Goal: Download file/media

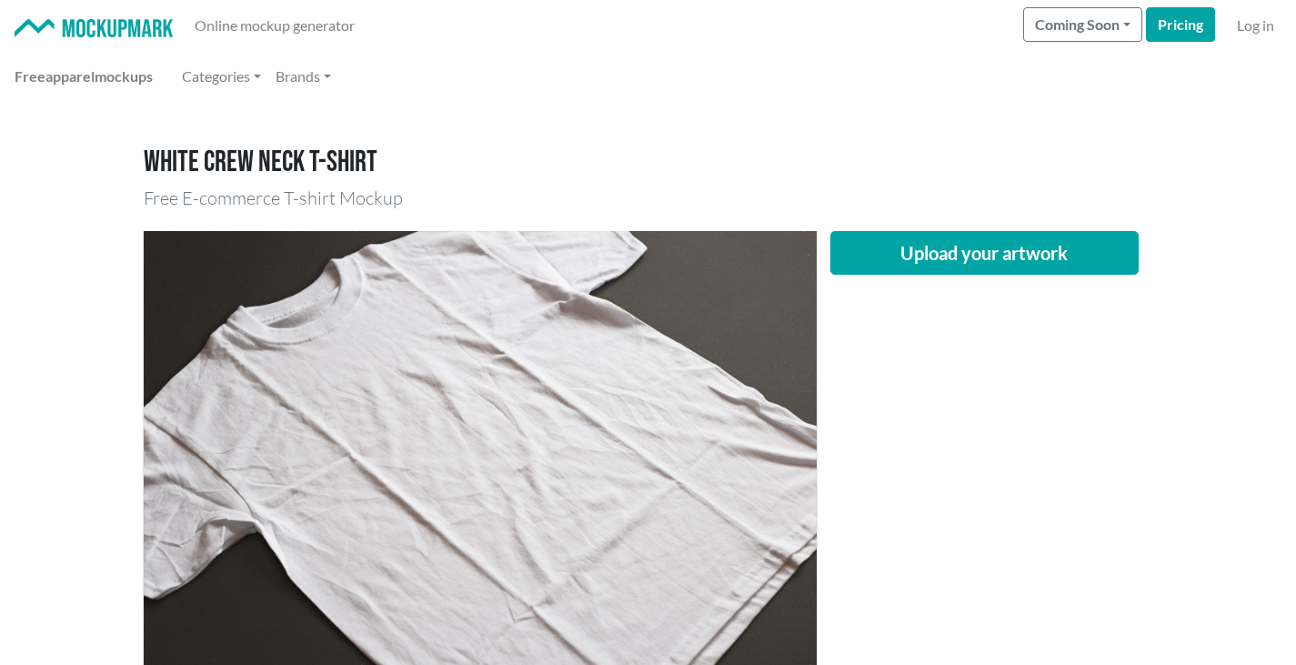
scroll to position [182, 0]
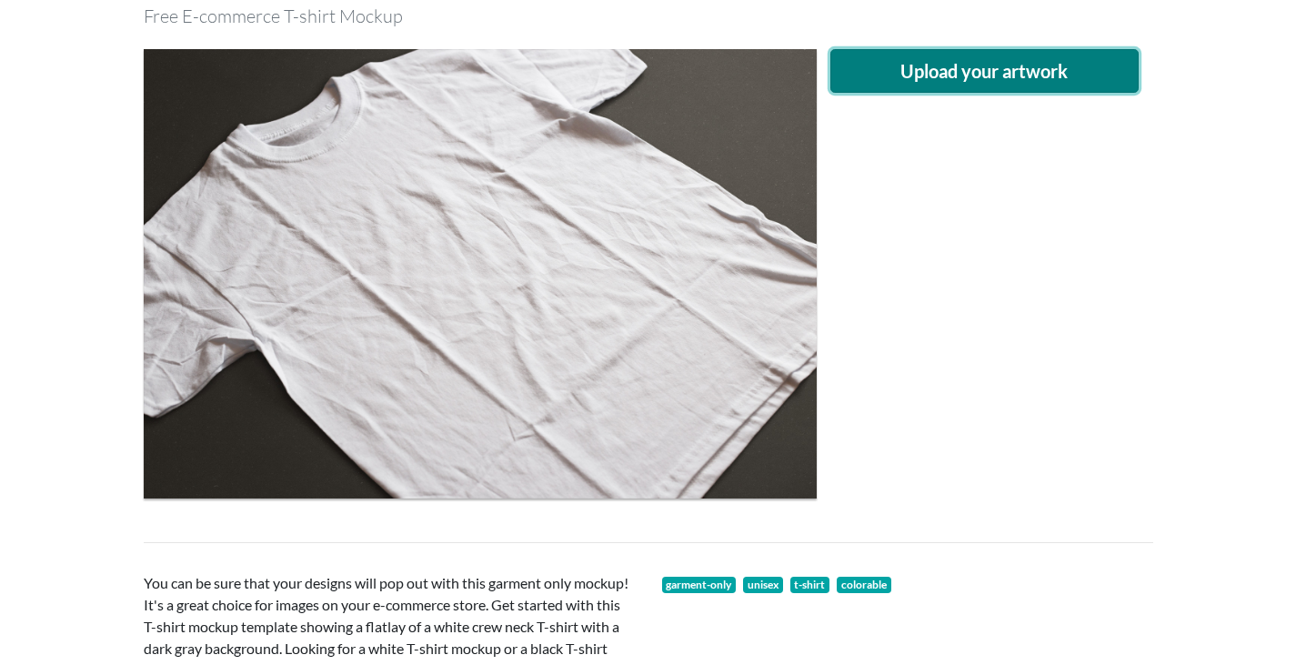
click at [1044, 77] on button "Upload your artwork" at bounding box center [985, 71] width 309 height 44
click at [901, 77] on button "Upload your artwork" at bounding box center [985, 71] width 309 height 44
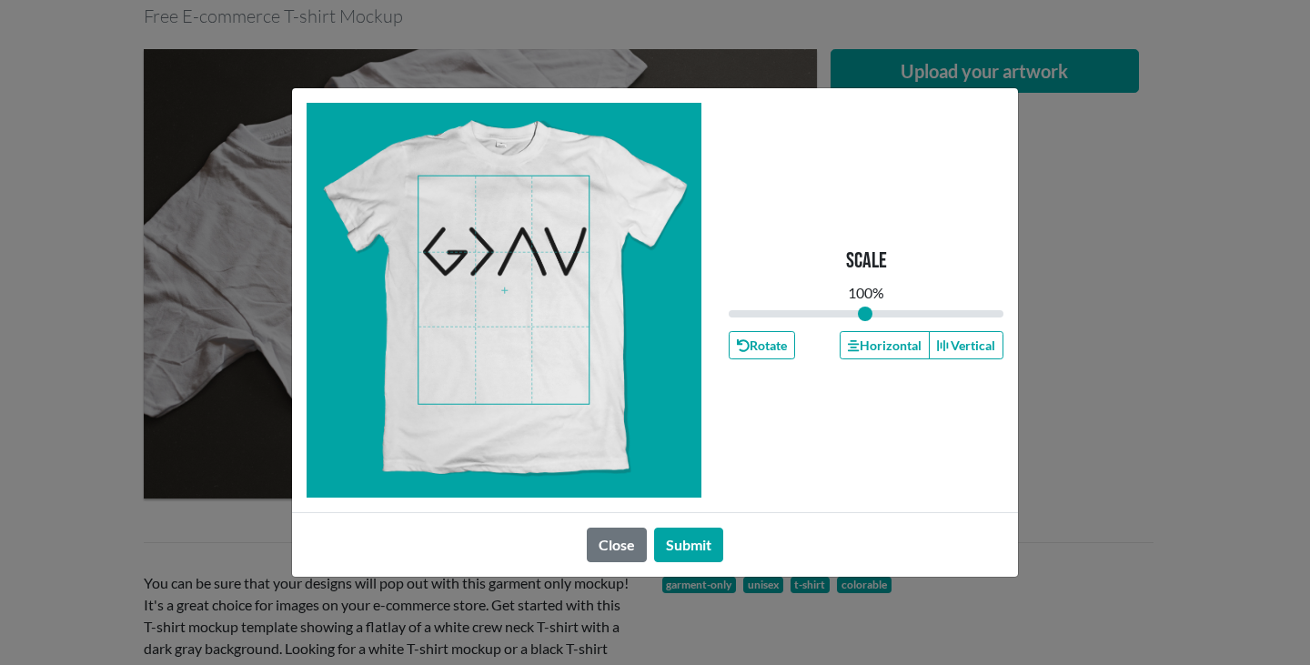
click at [496, 251] on span at bounding box center [503, 289] width 170 height 227
click at [710, 530] on button "Submit" at bounding box center [688, 545] width 69 height 35
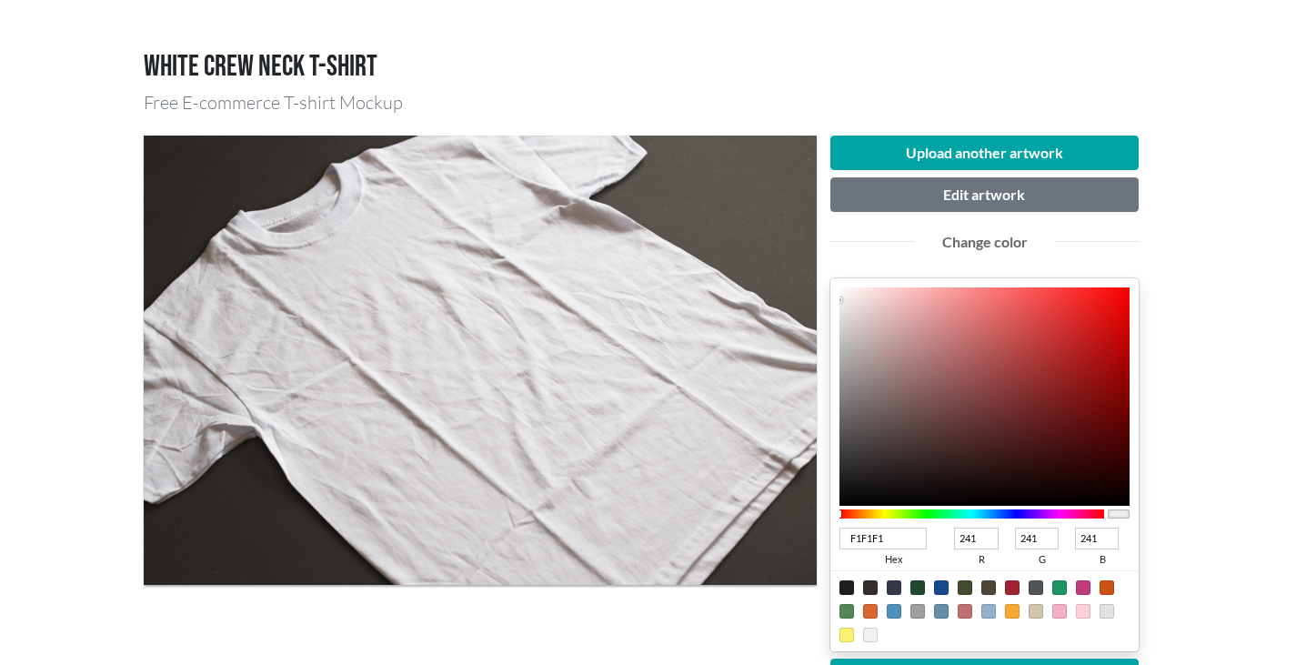
scroll to position [91, 0]
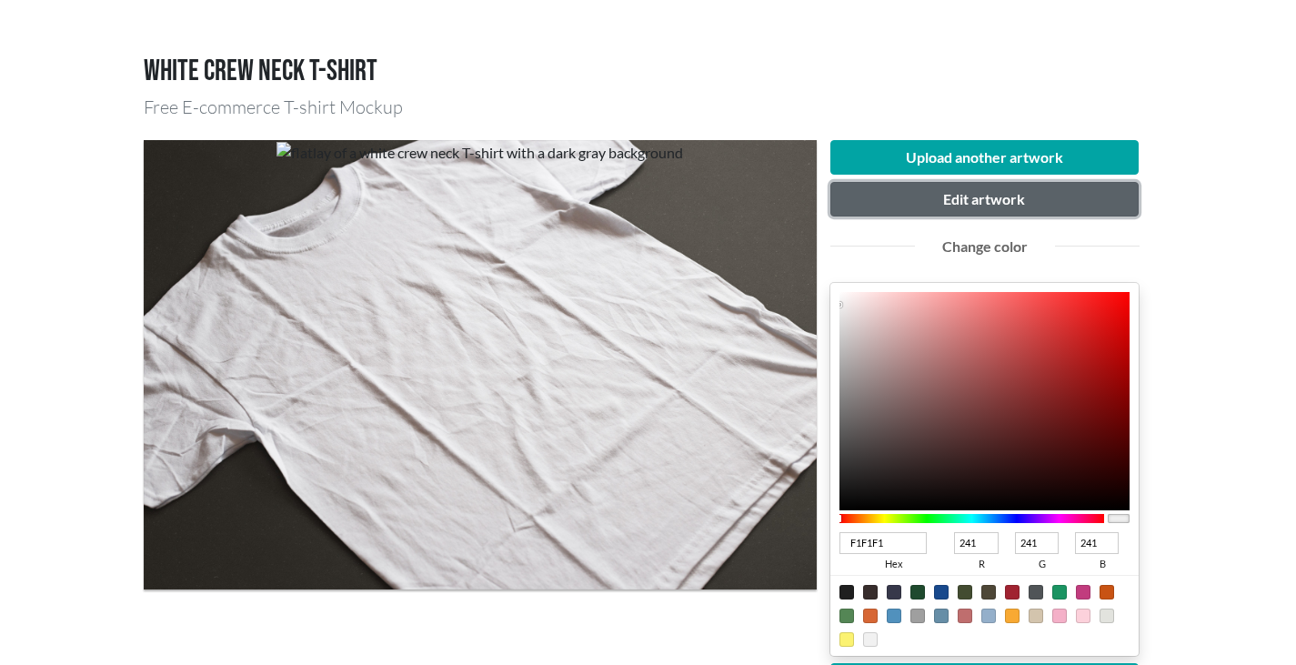
click at [1018, 198] on button "Edit artwork" at bounding box center [985, 199] width 309 height 35
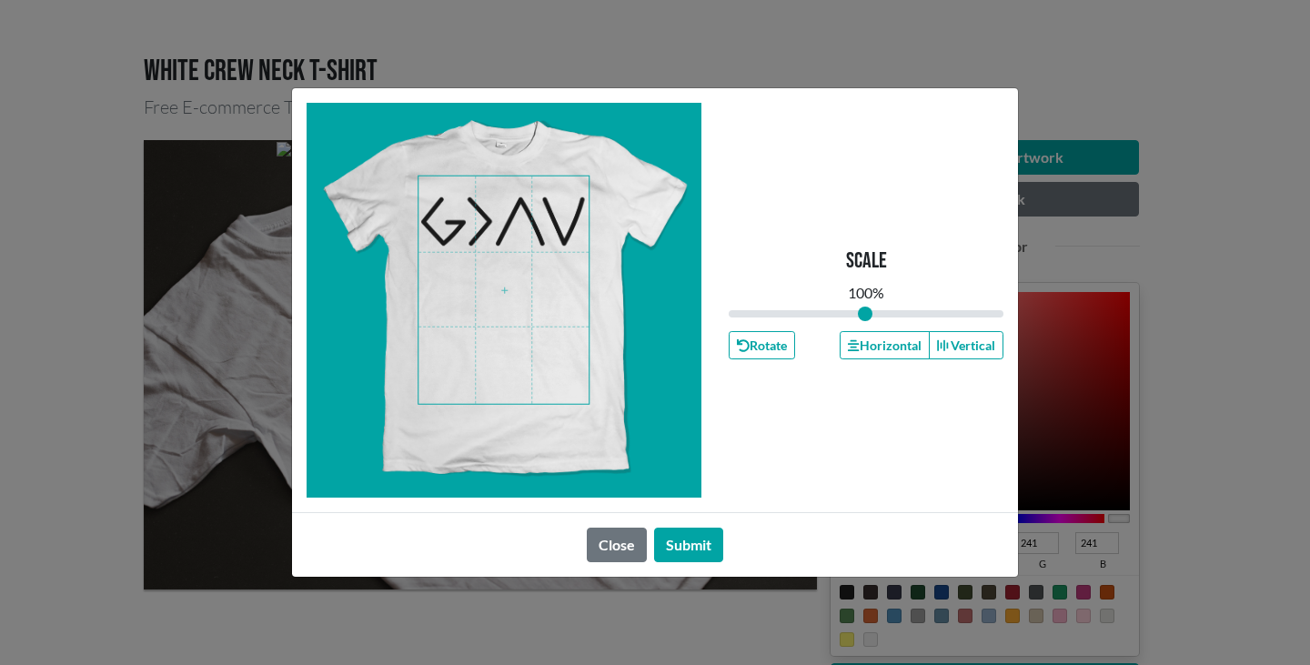
click at [513, 219] on span at bounding box center [503, 289] width 170 height 227
click at [715, 542] on button "Submit" at bounding box center [688, 545] width 69 height 35
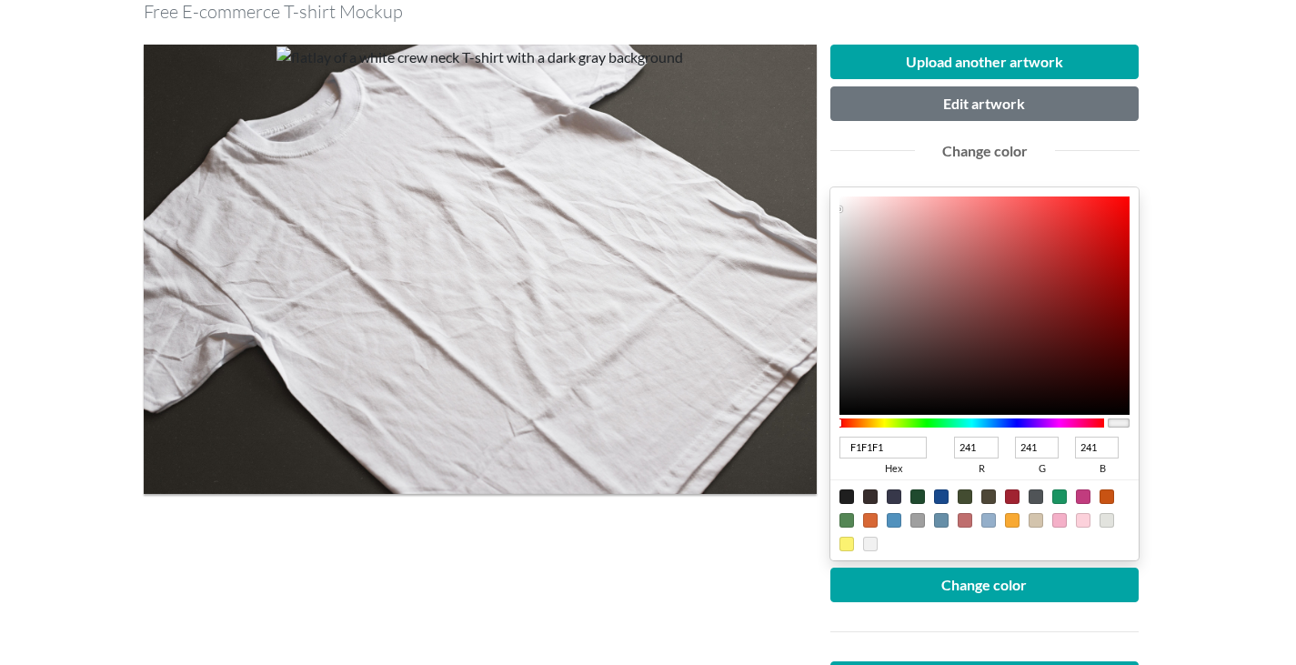
scroll to position [182, 0]
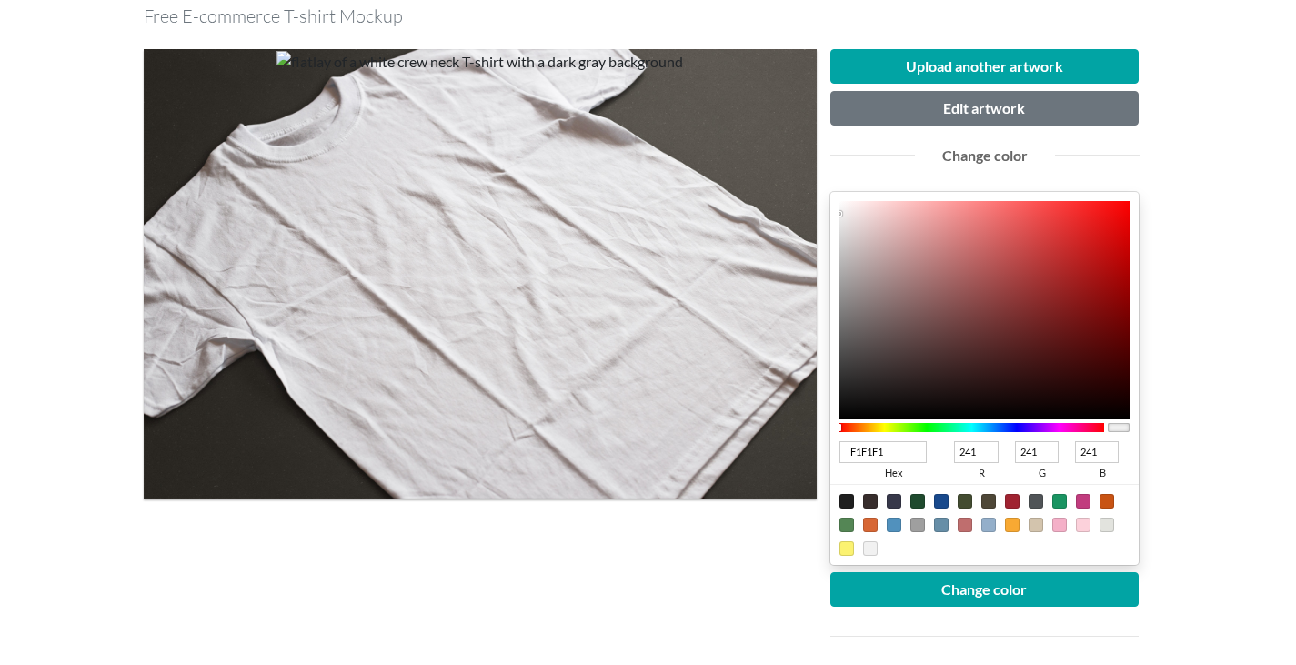
click at [875, 553] on div at bounding box center [870, 548] width 15 height 15
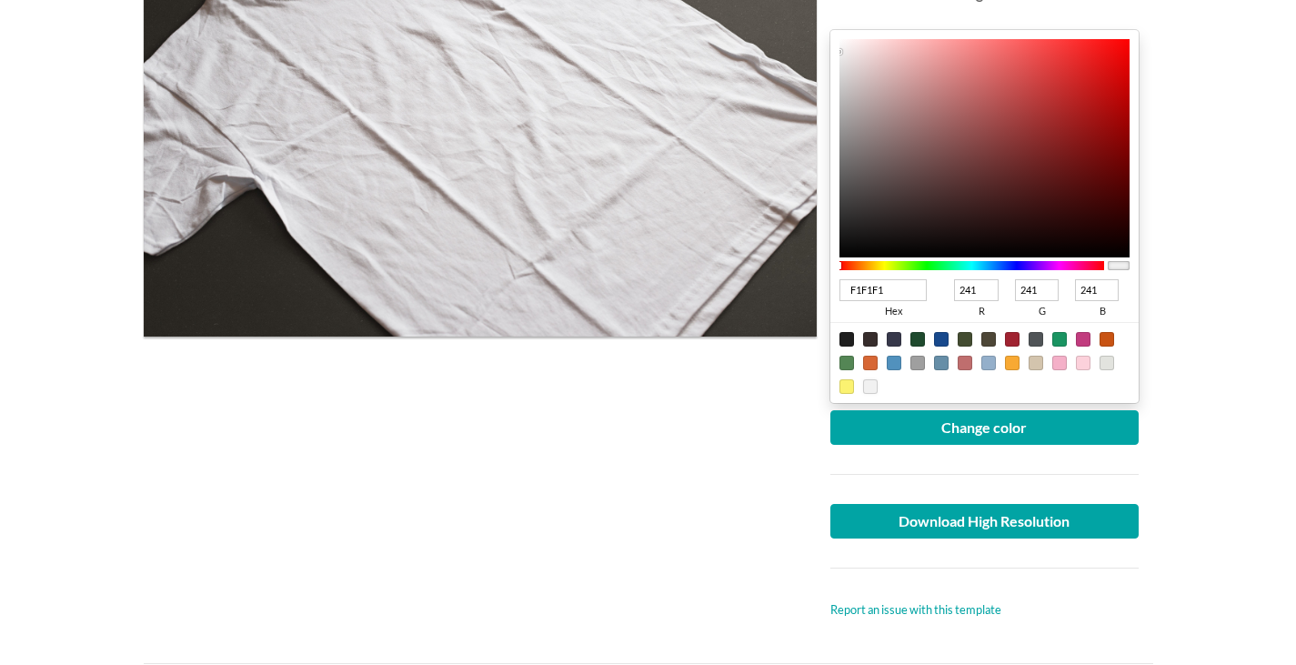
scroll to position [364, 0]
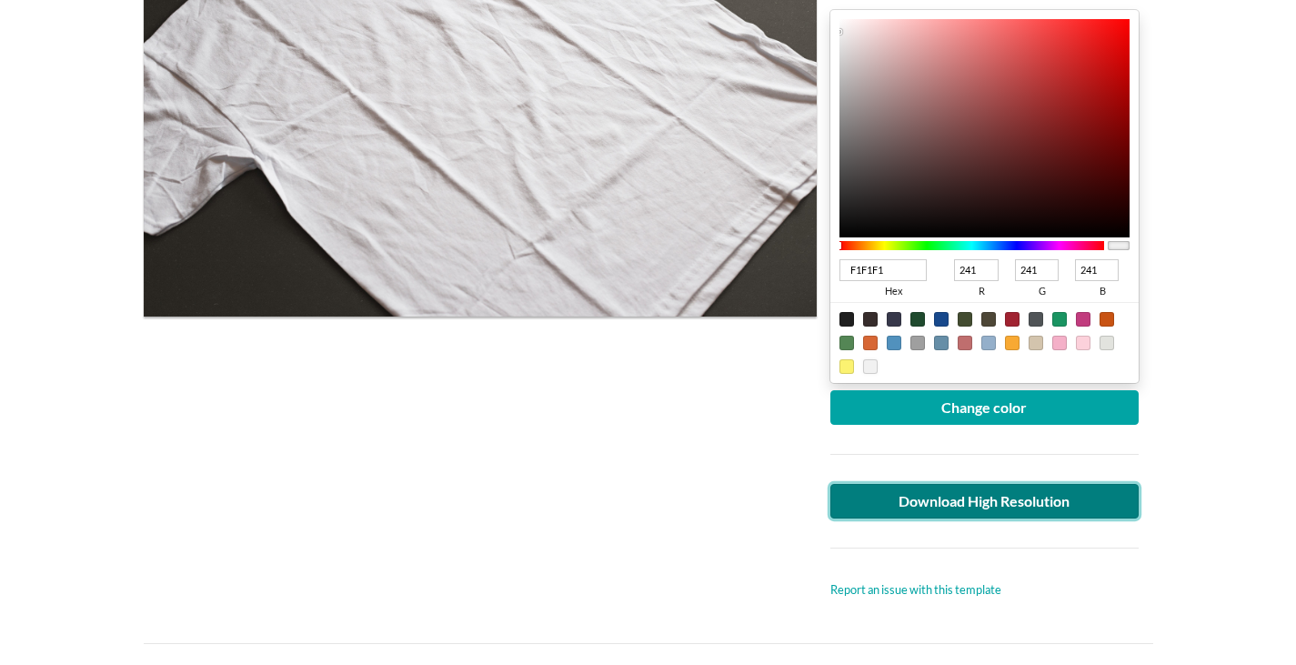
click at [1012, 513] on link "Download High Resolution" at bounding box center [985, 501] width 309 height 35
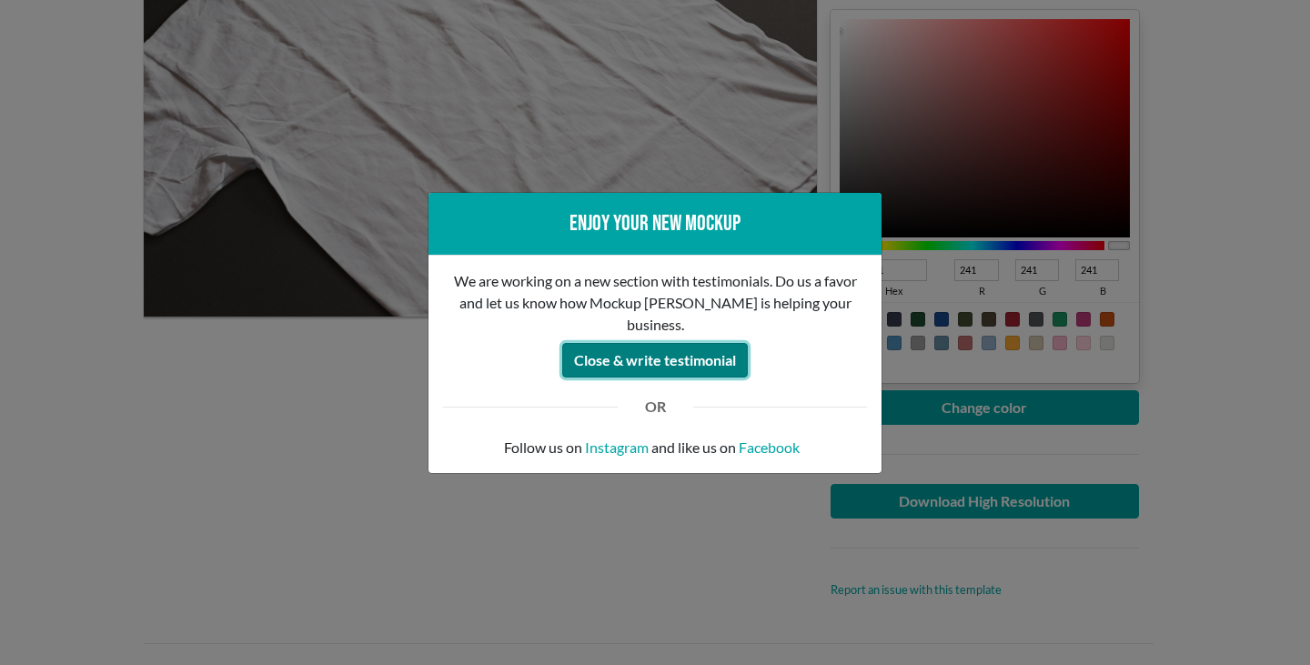
click at [715, 354] on button "Close & write testimonial" at bounding box center [655, 360] width 186 height 35
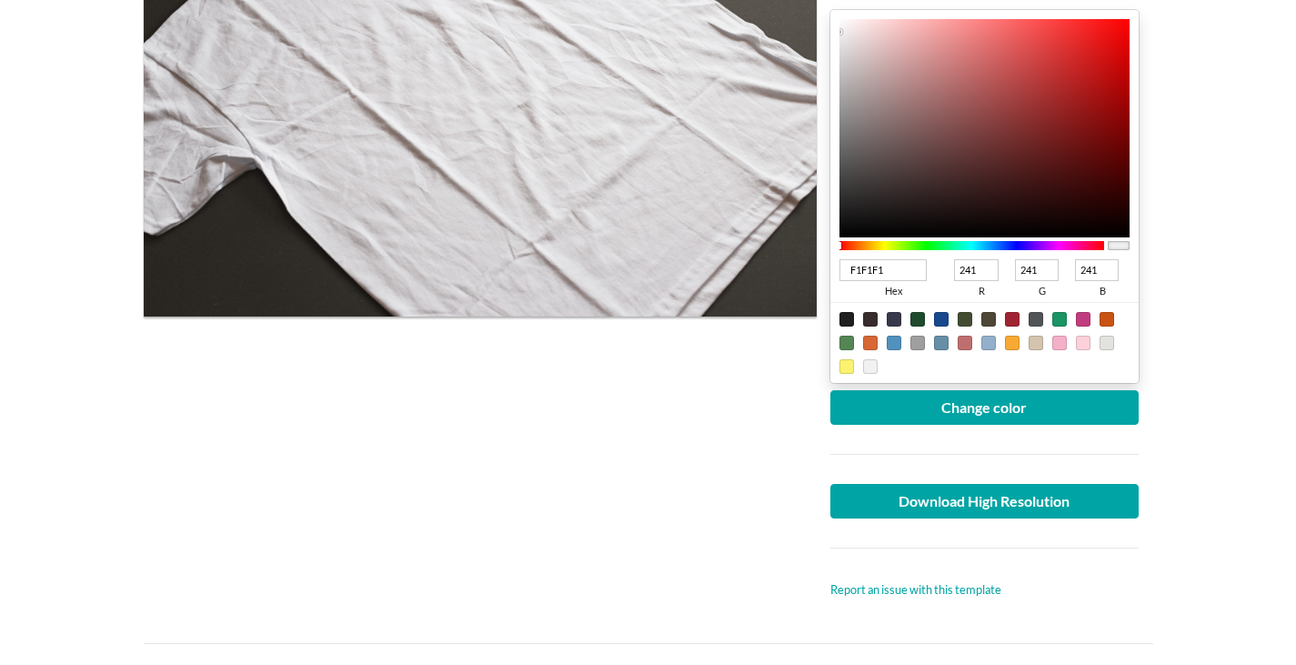
click at [849, 326] on div at bounding box center [847, 319] width 15 height 15
type input "1F1F1F"
type input "31"
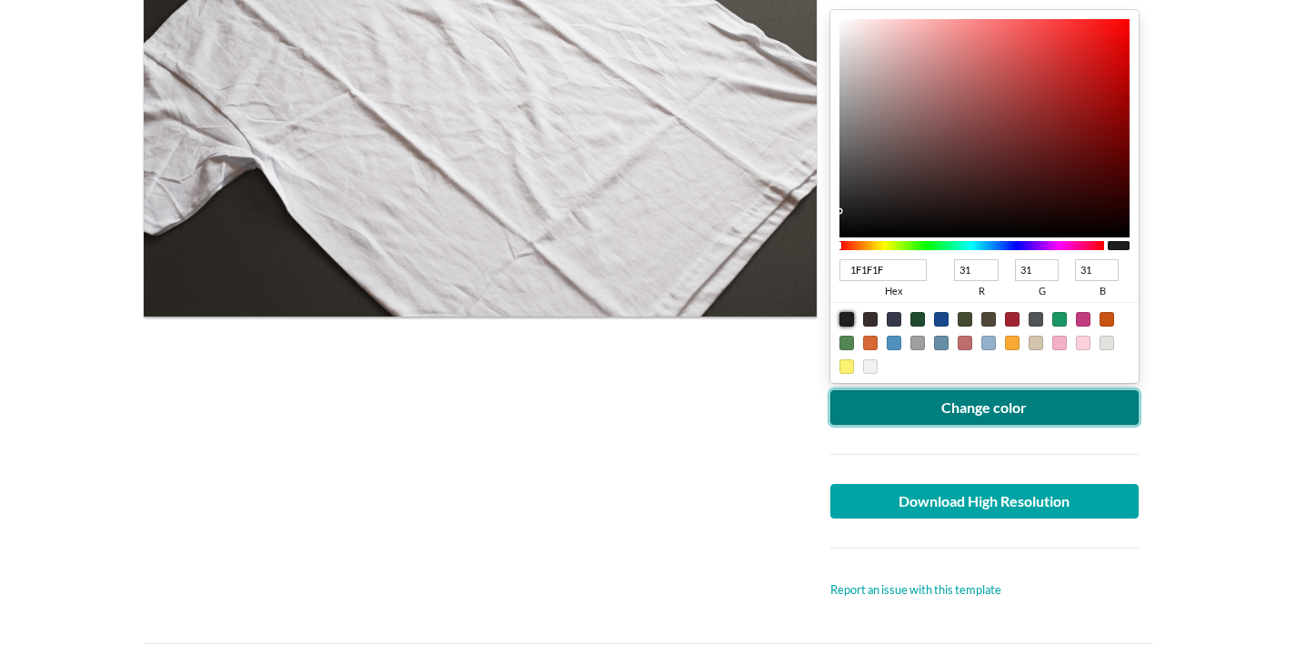
click at [1002, 416] on button "Change color" at bounding box center [985, 407] width 309 height 35
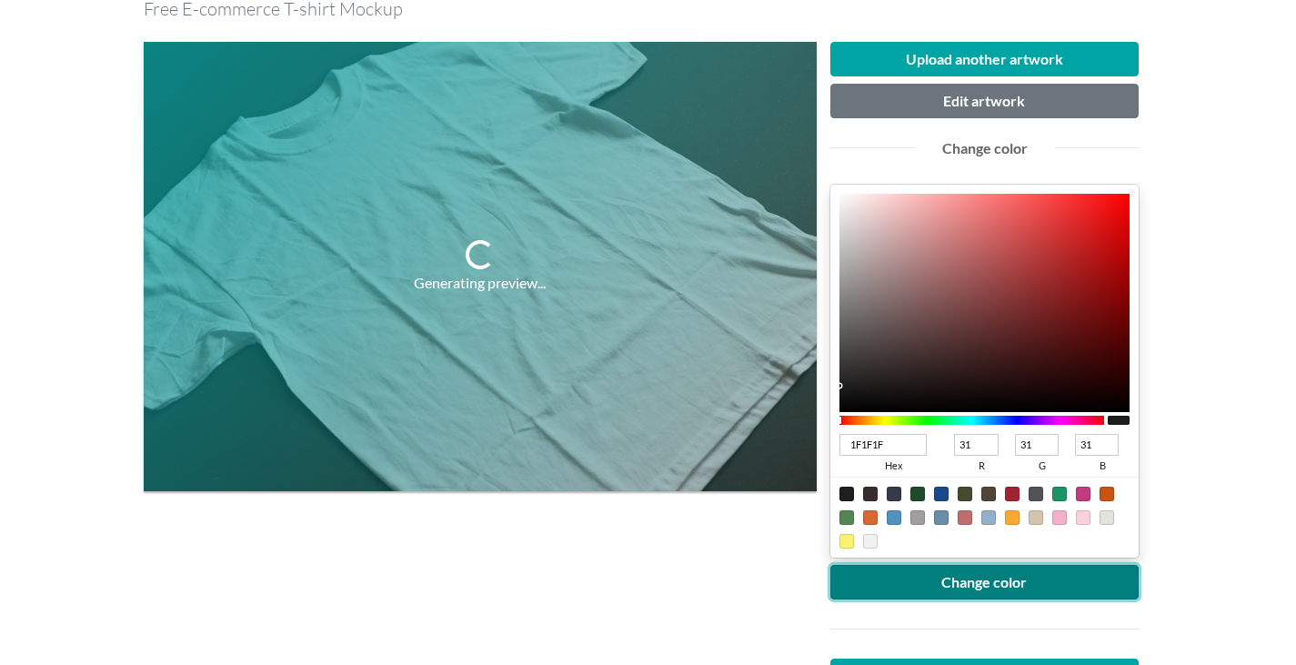
scroll to position [182, 0]
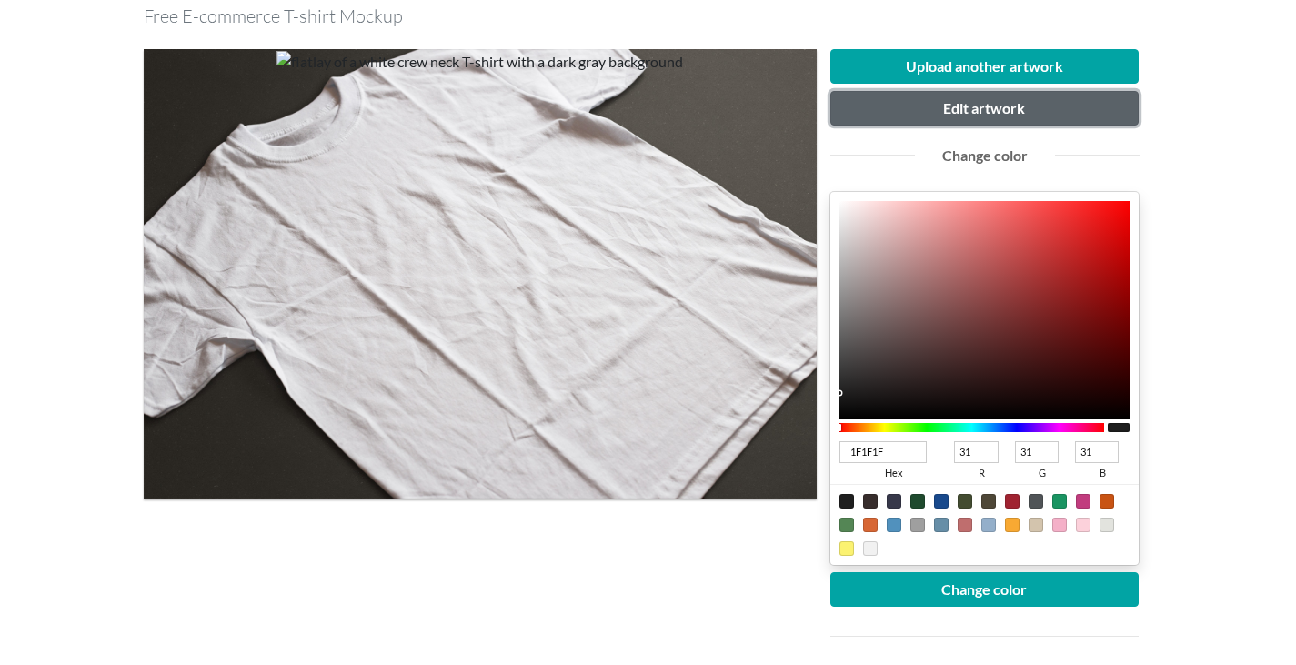
click at [1022, 109] on button "Edit artwork" at bounding box center [985, 108] width 309 height 35
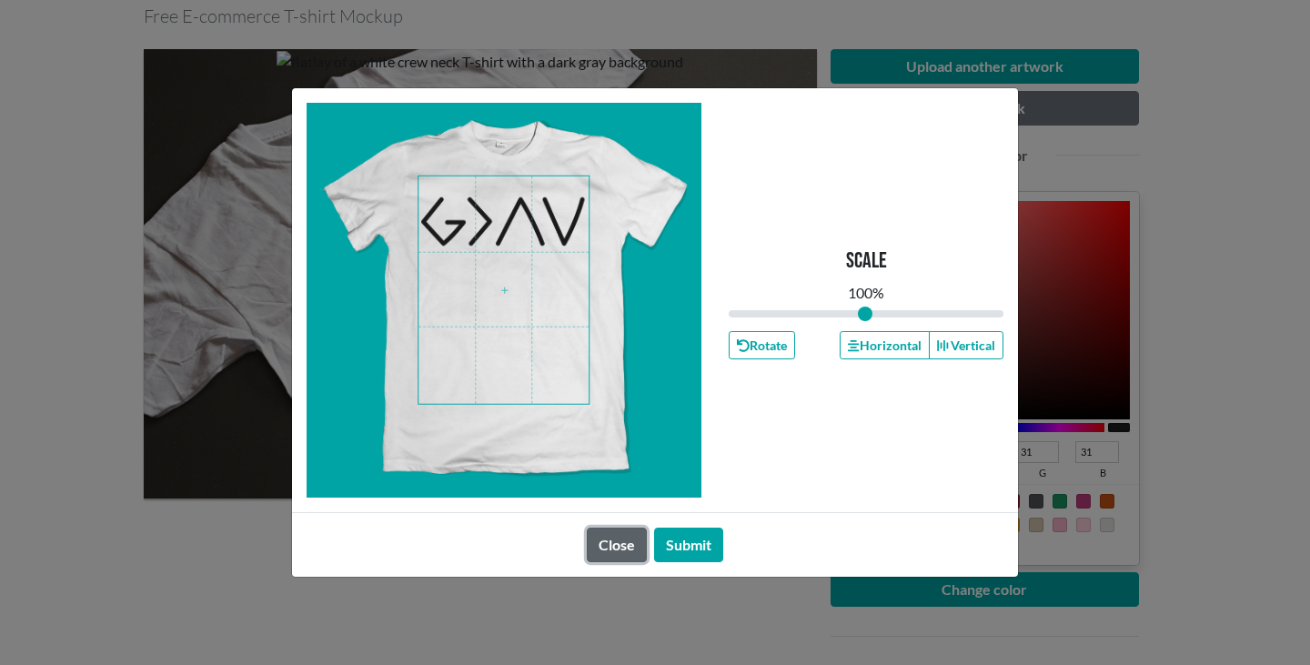
click at [609, 554] on button "Close" at bounding box center [617, 545] width 60 height 35
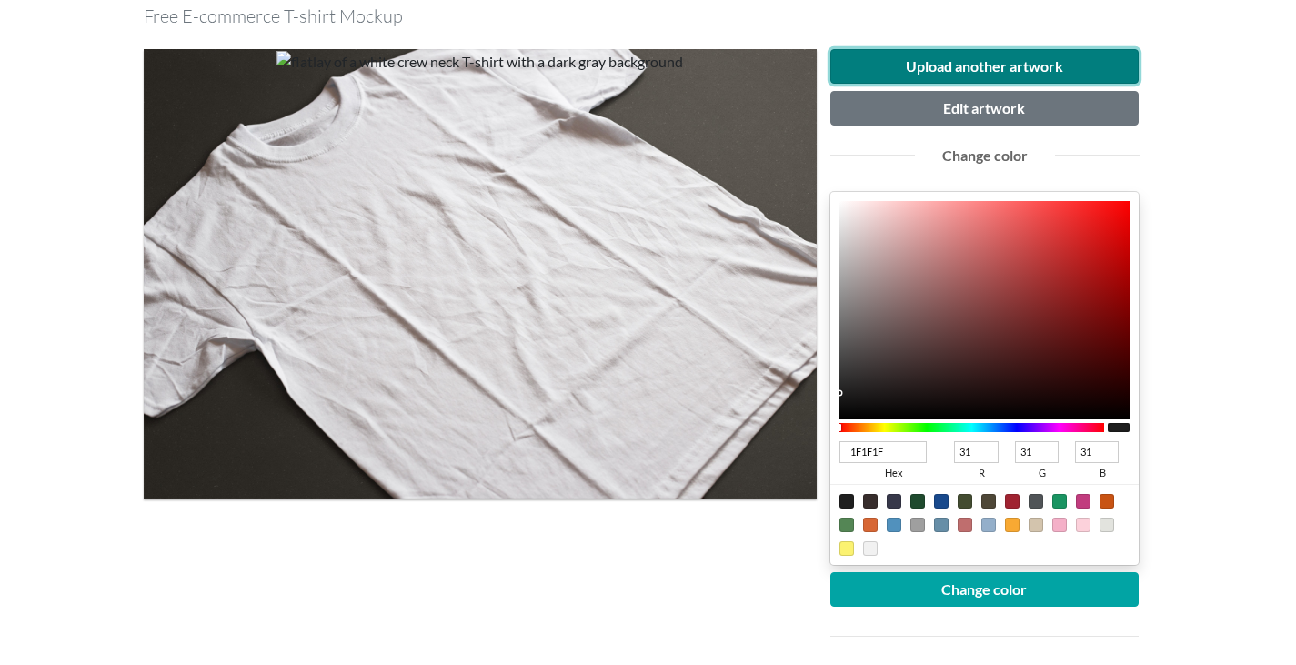
click at [1083, 64] on button "Upload another artwork" at bounding box center [985, 66] width 309 height 35
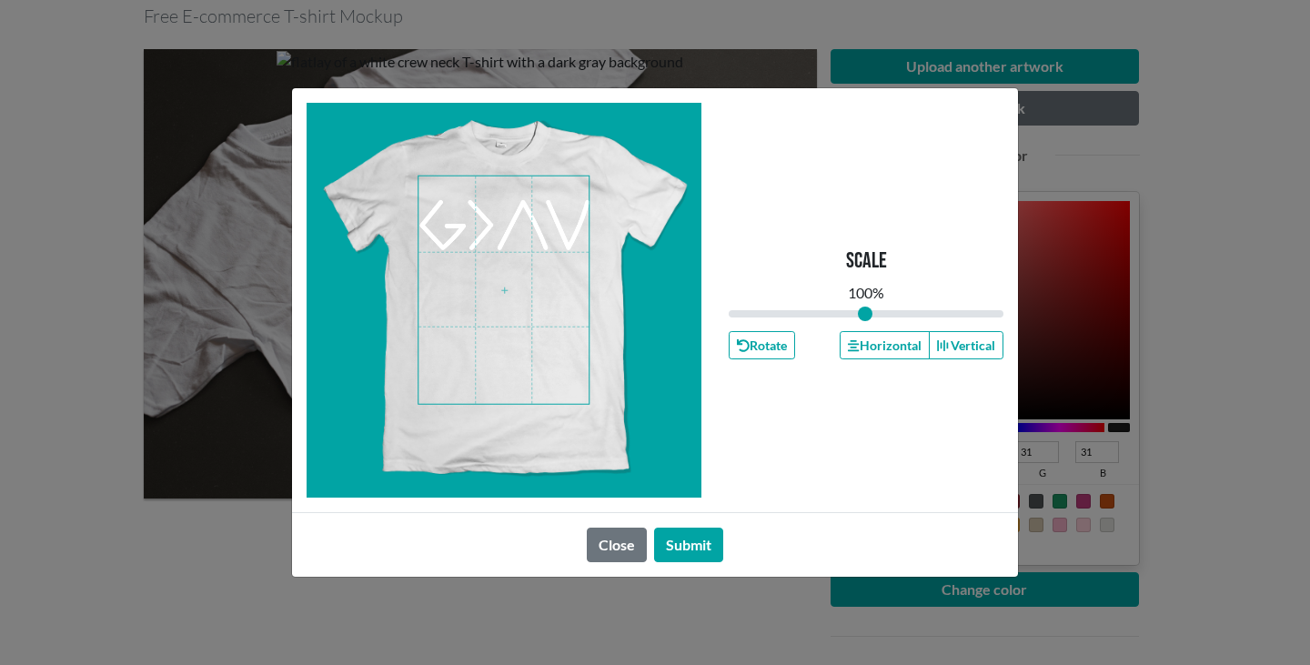
click at [505, 246] on span at bounding box center [503, 289] width 170 height 227
click at [862, 322] on input "range" at bounding box center [866, 314] width 275 height 20
type input "0.93"
click at [856, 317] on input "range" at bounding box center [866, 314] width 275 height 20
click at [710, 543] on button "Submit" at bounding box center [688, 545] width 69 height 35
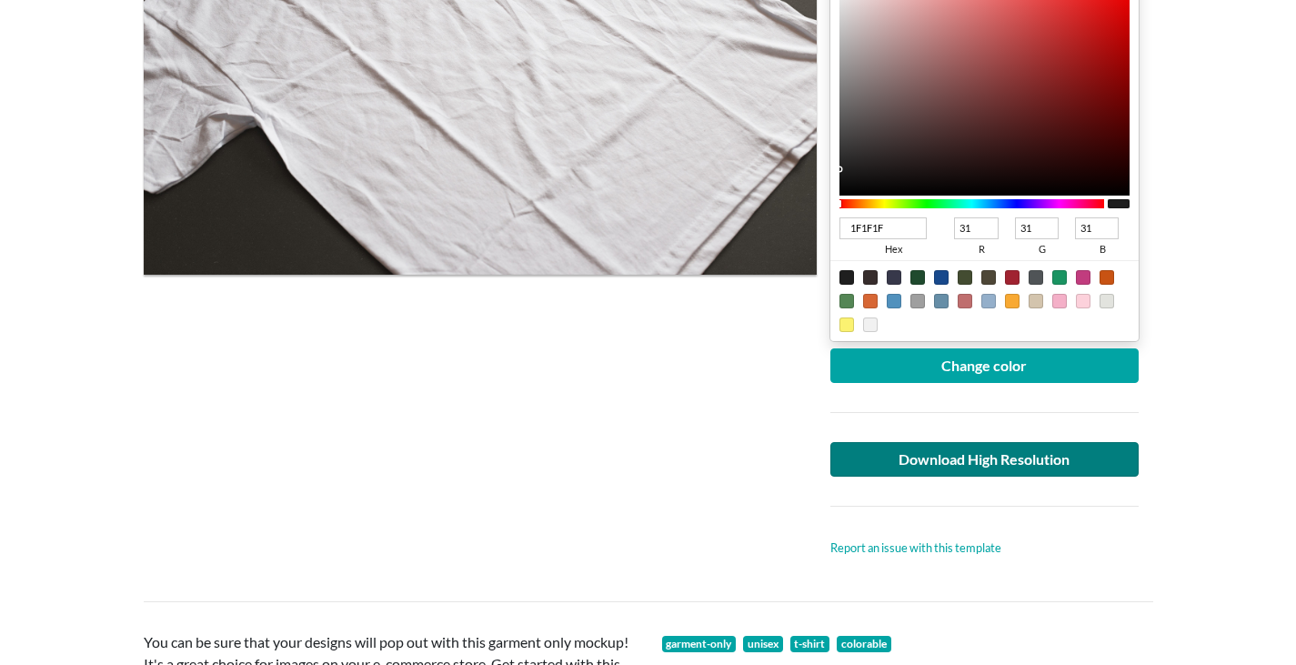
scroll to position [455, 0]
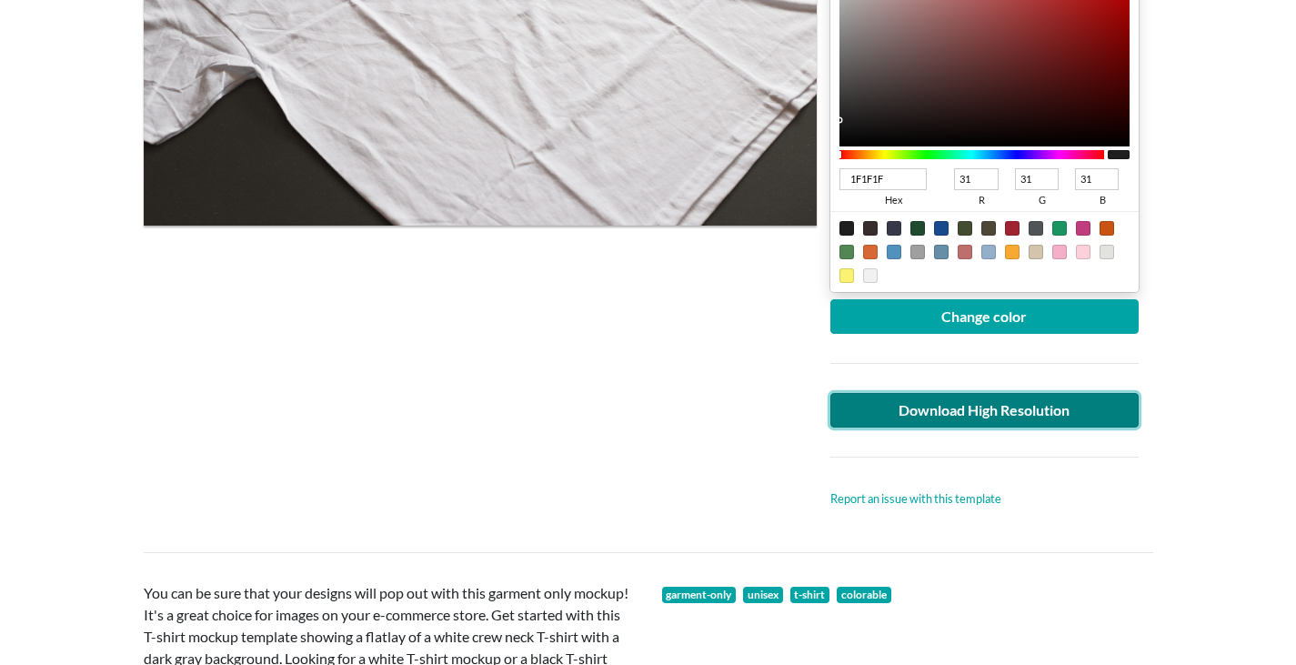
click at [1006, 403] on link "Download High Resolution" at bounding box center [985, 410] width 309 height 35
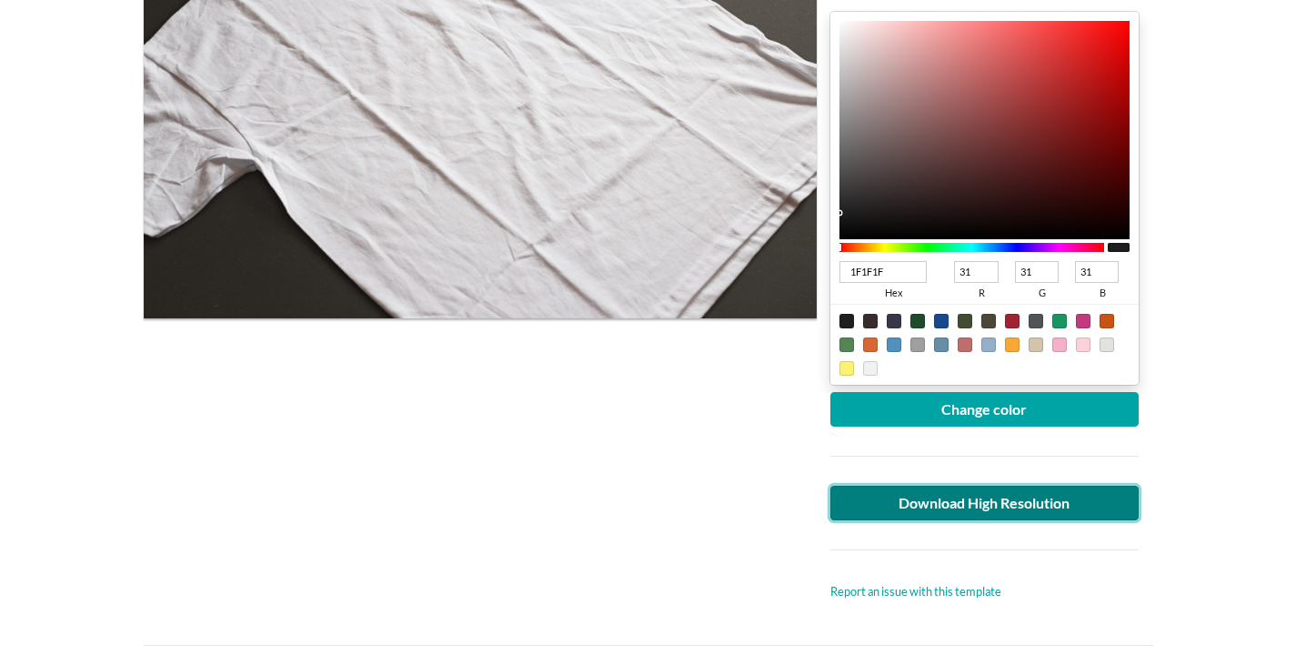
scroll to position [364, 0]
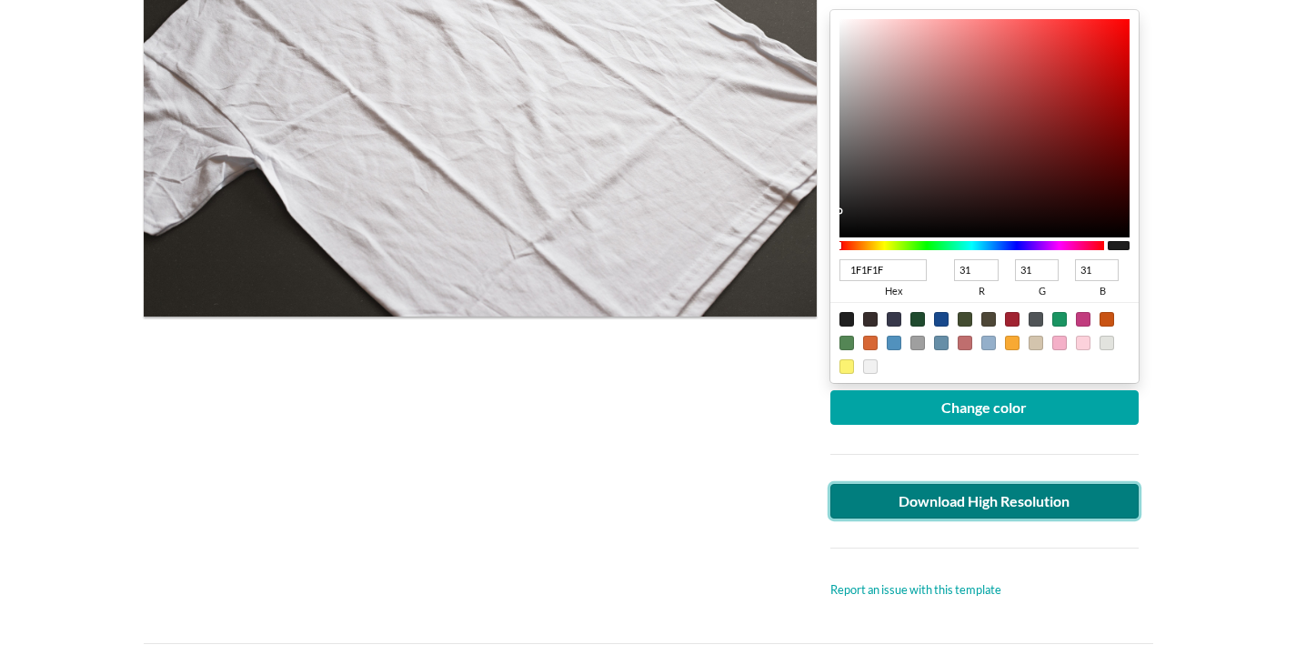
click at [999, 511] on link "Download High Resolution" at bounding box center [985, 501] width 309 height 35
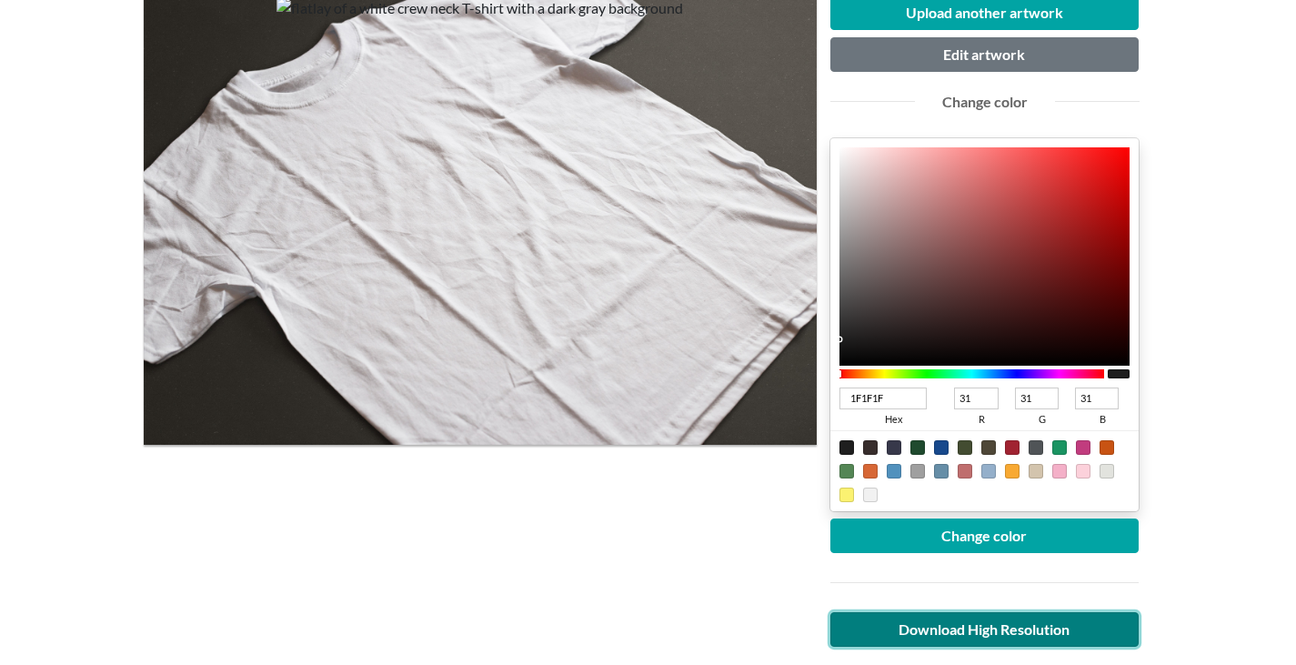
scroll to position [182, 0]
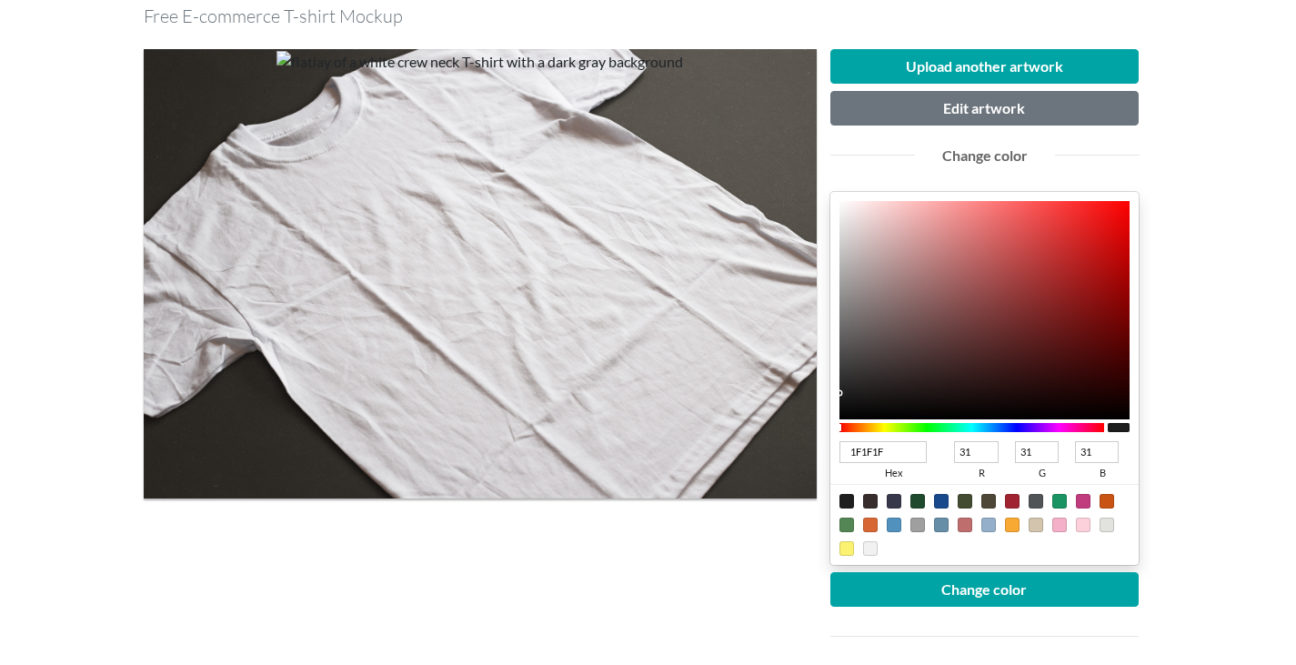
click at [767, 21] on h3 "Free E-commerce T-shirt Mockup" at bounding box center [649, 16] width 1010 height 22
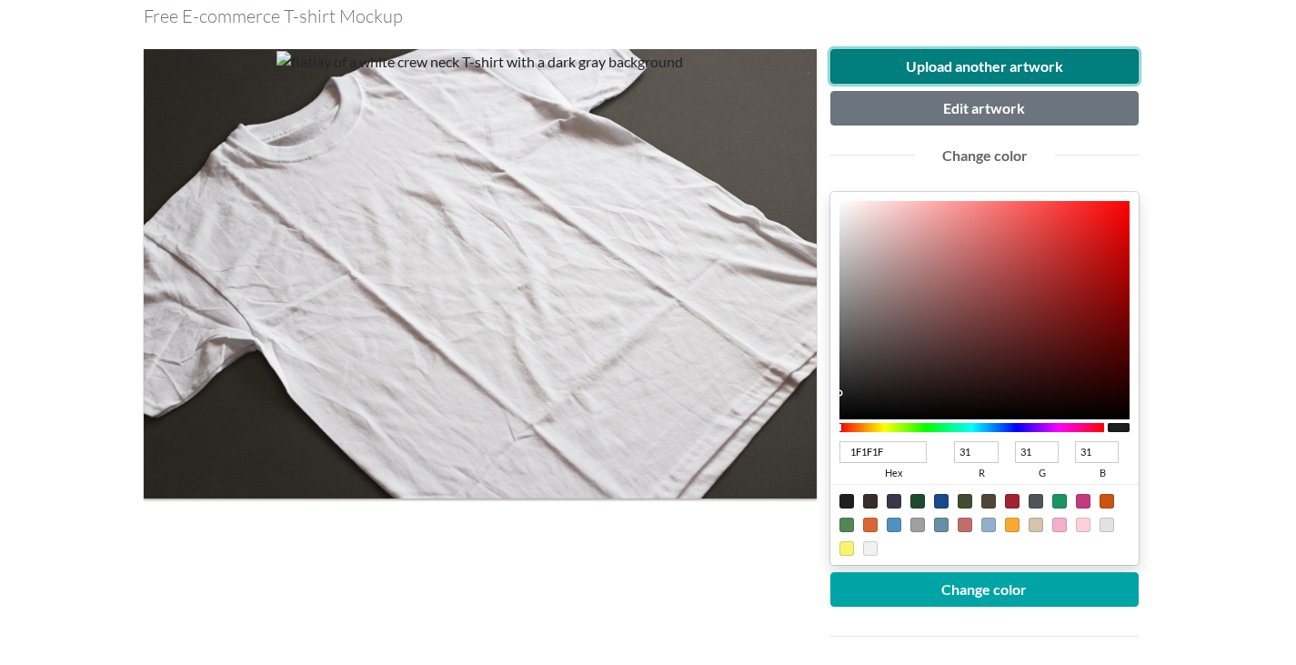
click at [971, 62] on button "Upload another artwork" at bounding box center [985, 66] width 309 height 35
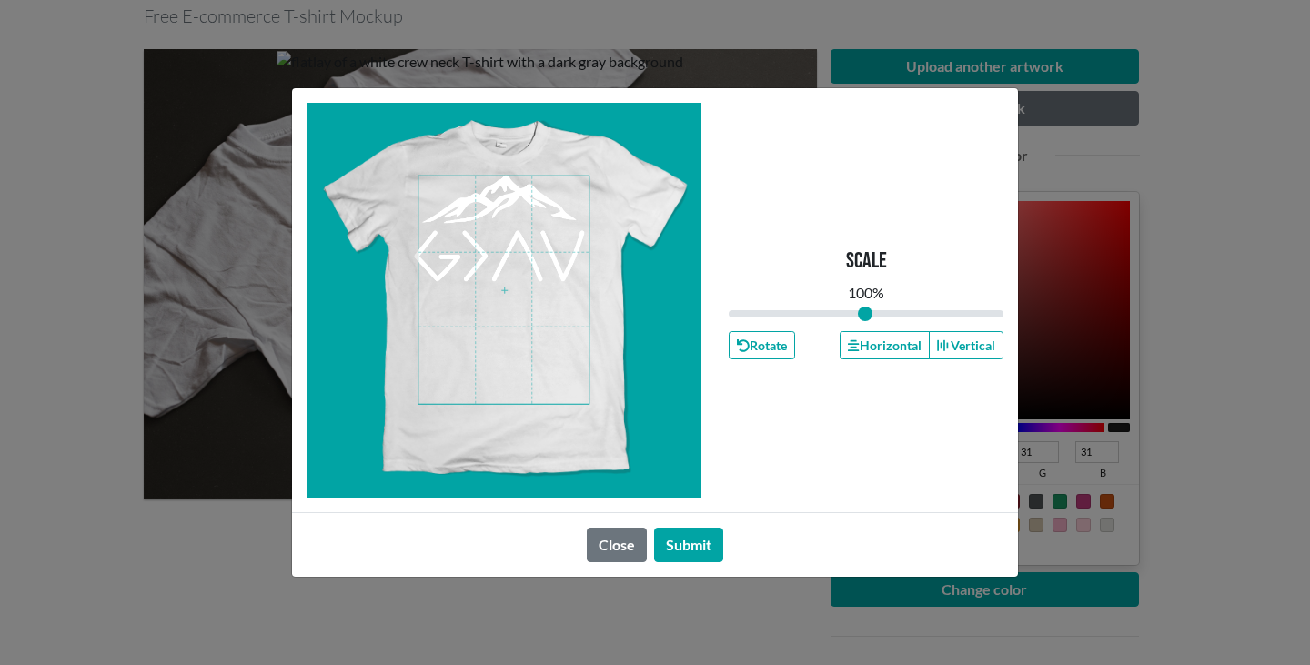
click at [515, 281] on span at bounding box center [503, 289] width 170 height 227
drag, startPoint x: 860, startPoint y: 316, endPoint x: 851, endPoint y: 317, distance: 9.3
type input "0.89"
click at [851, 317] on input "range" at bounding box center [866, 314] width 275 height 20
click at [526, 277] on span at bounding box center [503, 289] width 170 height 227
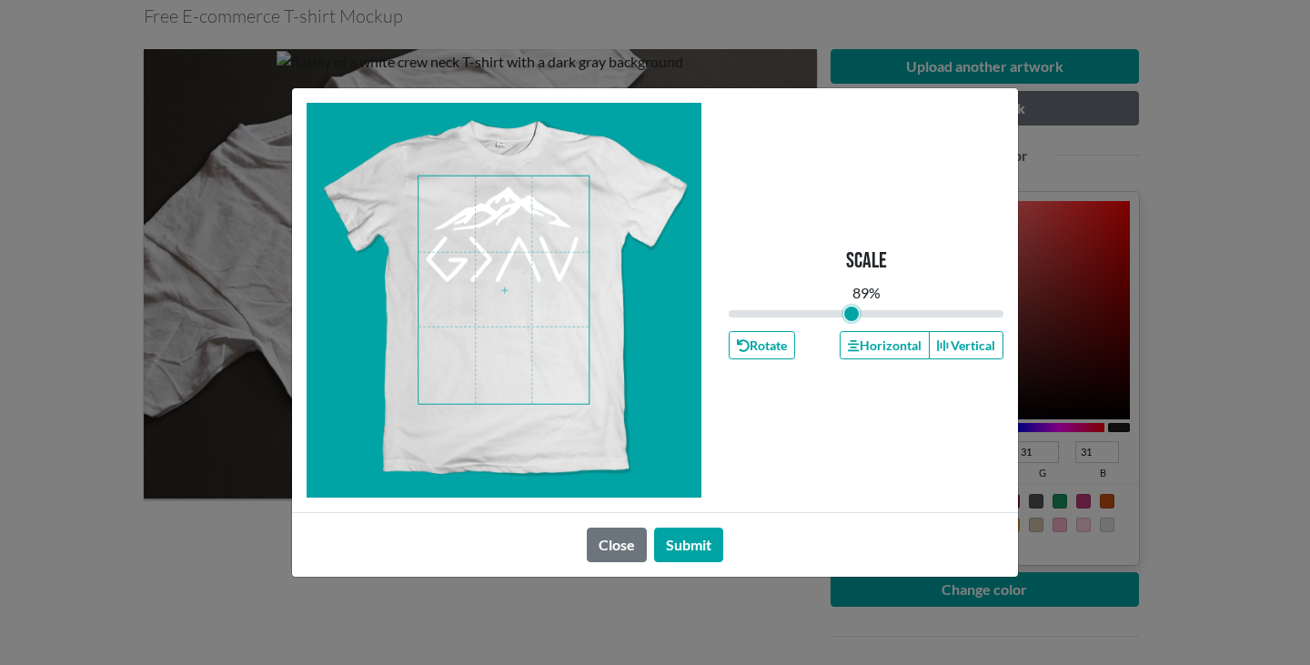
click at [513, 258] on span at bounding box center [503, 289] width 170 height 227
click at [721, 545] on button "Submit" at bounding box center [688, 545] width 69 height 35
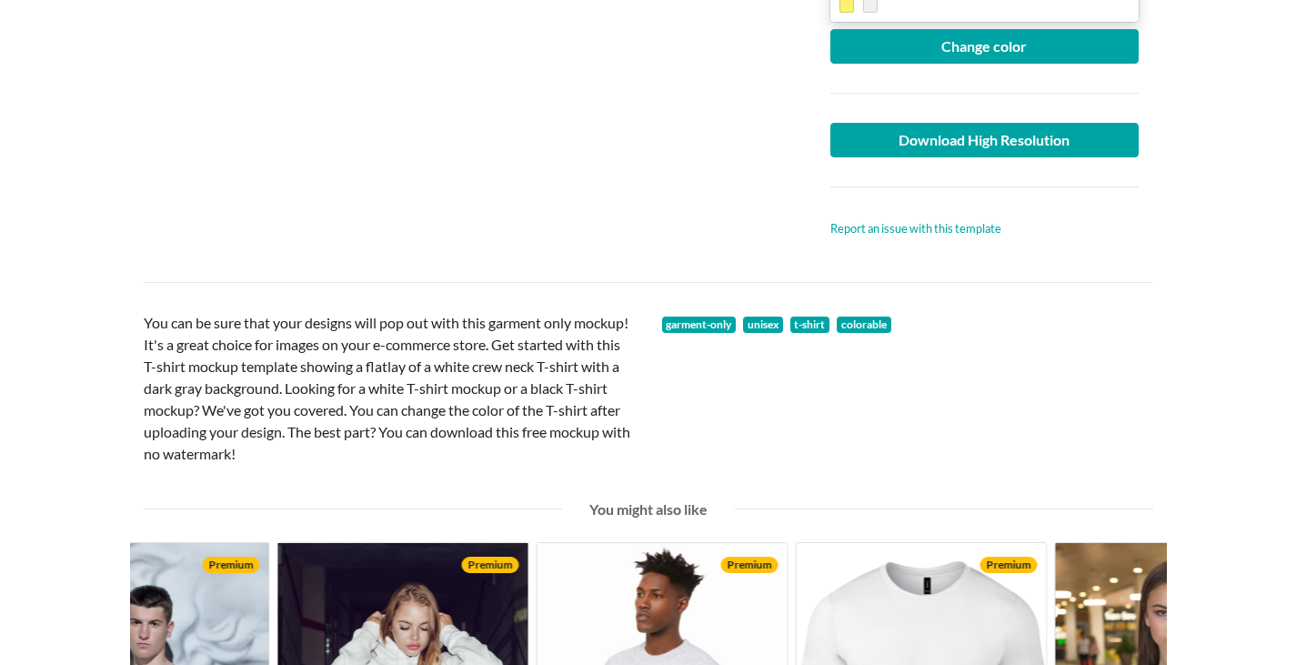
scroll to position [728, 0]
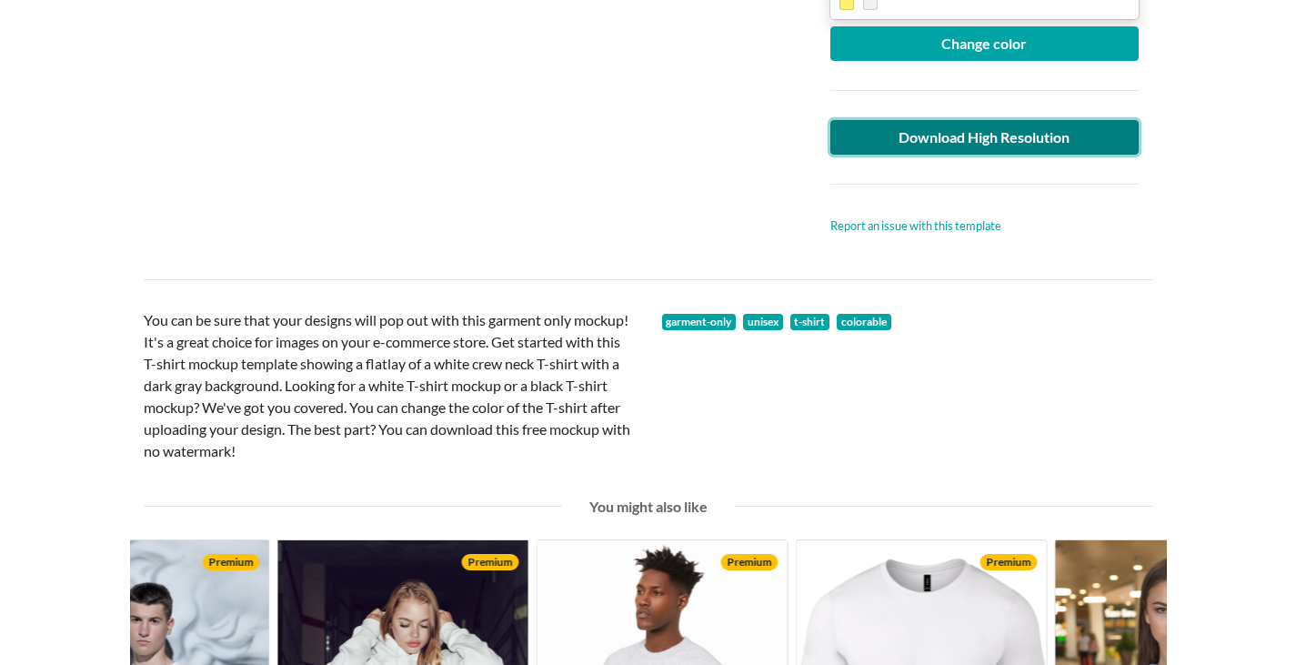
click at [1032, 138] on link "Download High Resolution" at bounding box center [985, 137] width 309 height 35
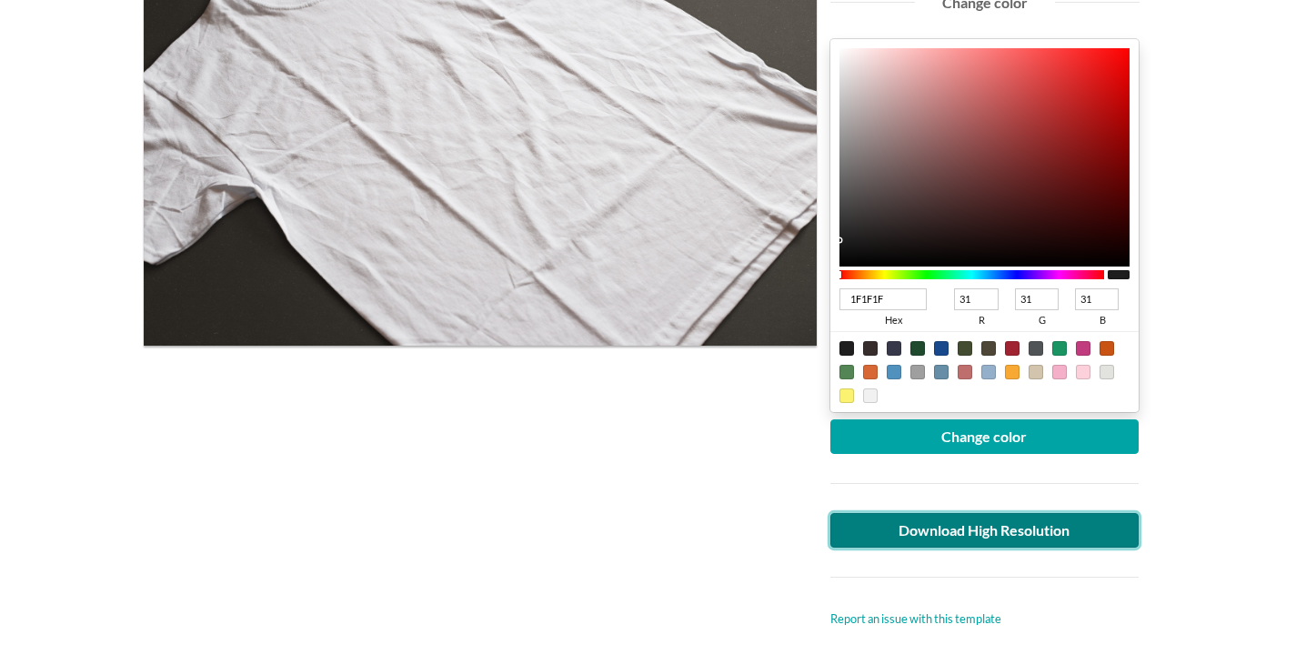
scroll to position [364, 0]
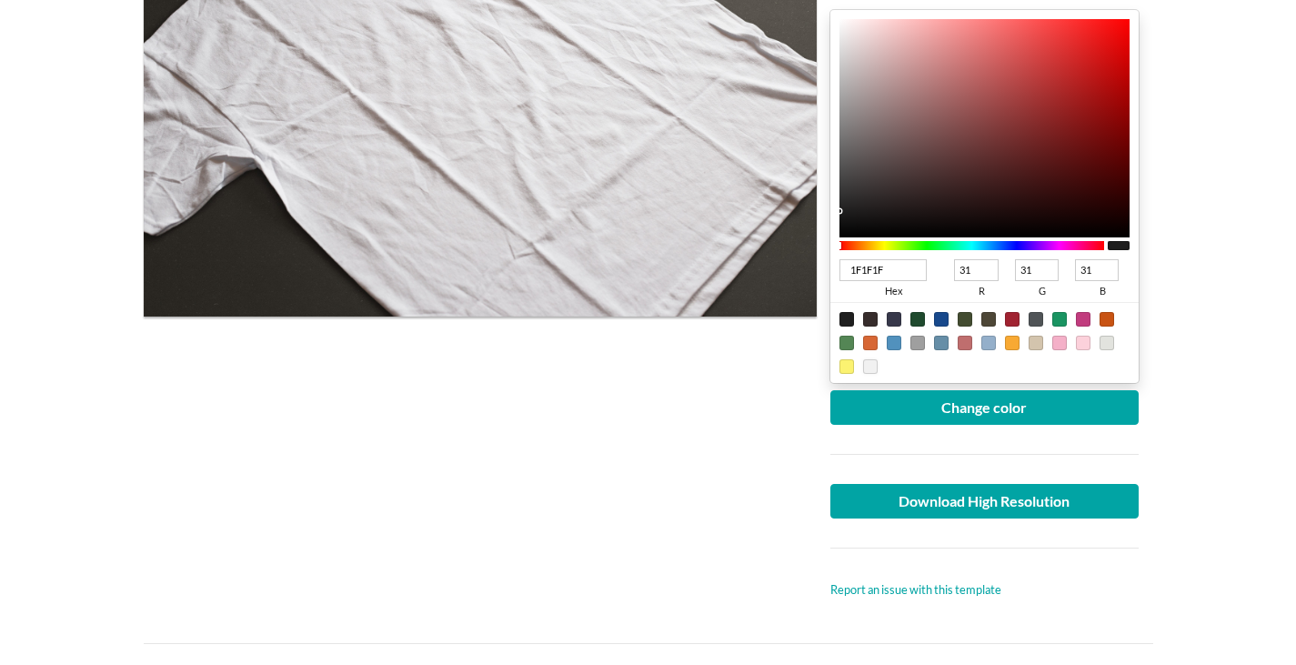
click at [871, 368] on div at bounding box center [870, 366] width 15 height 15
type input "F1F1F1"
type input "241"
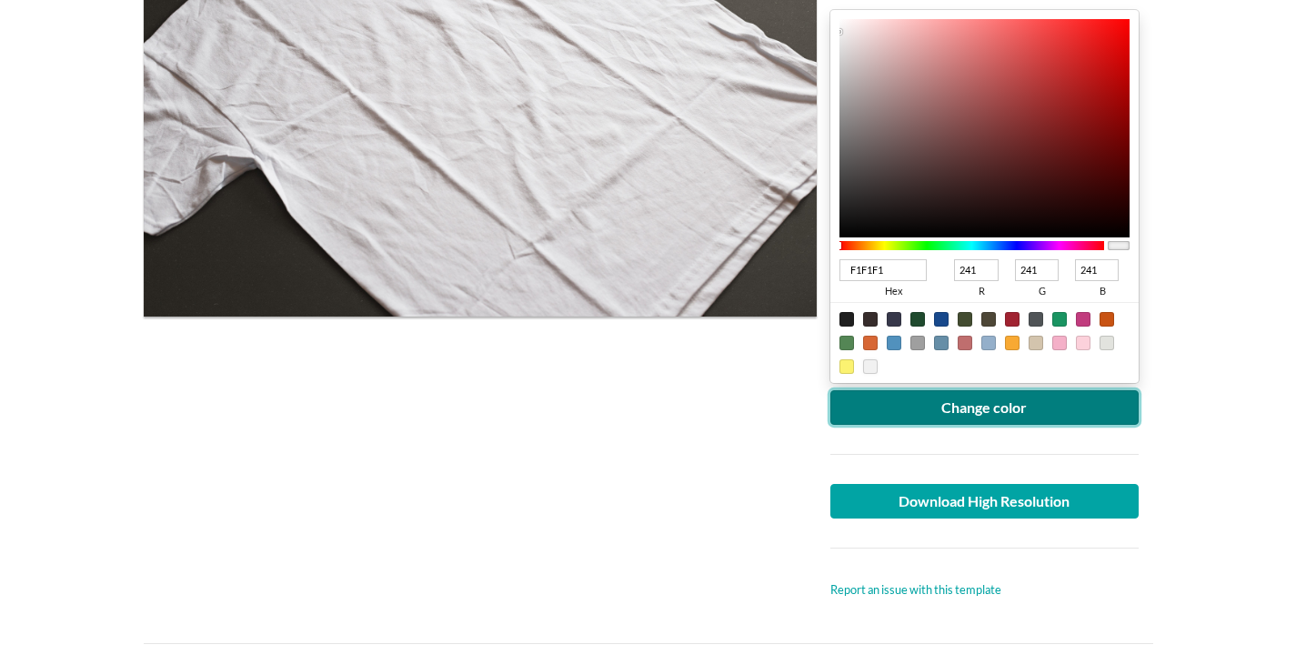
click at [981, 411] on button "Change color" at bounding box center [985, 407] width 309 height 35
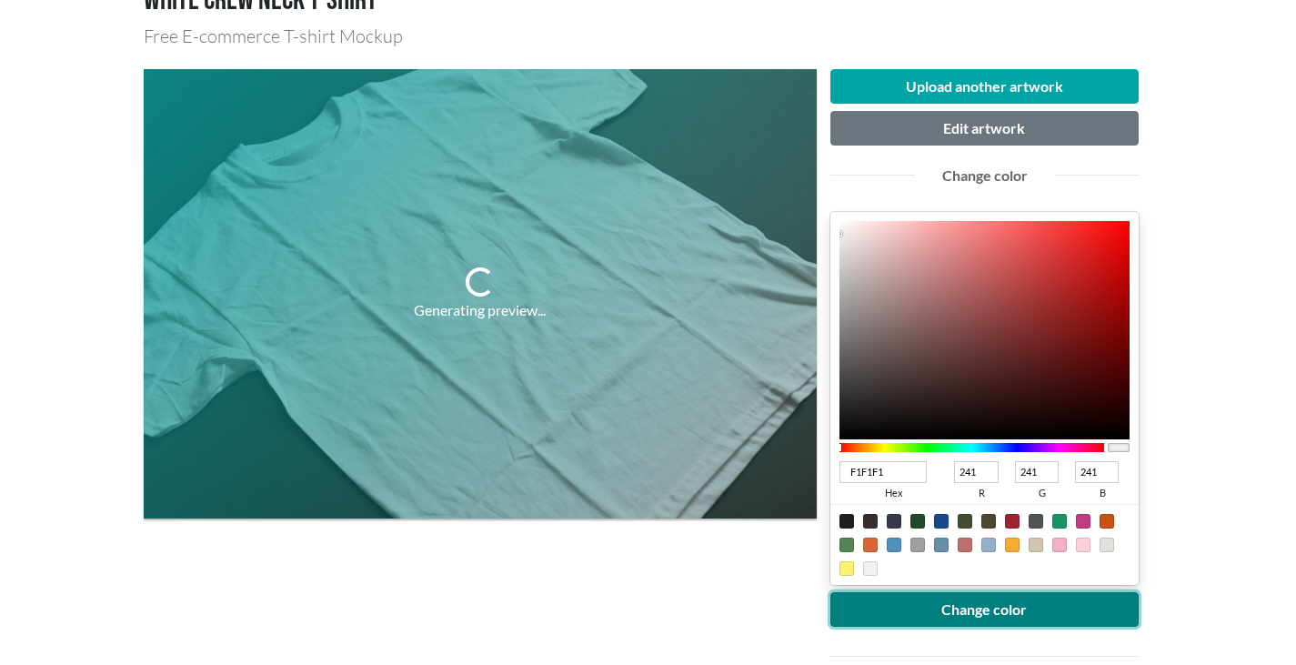
scroll to position [0, 0]
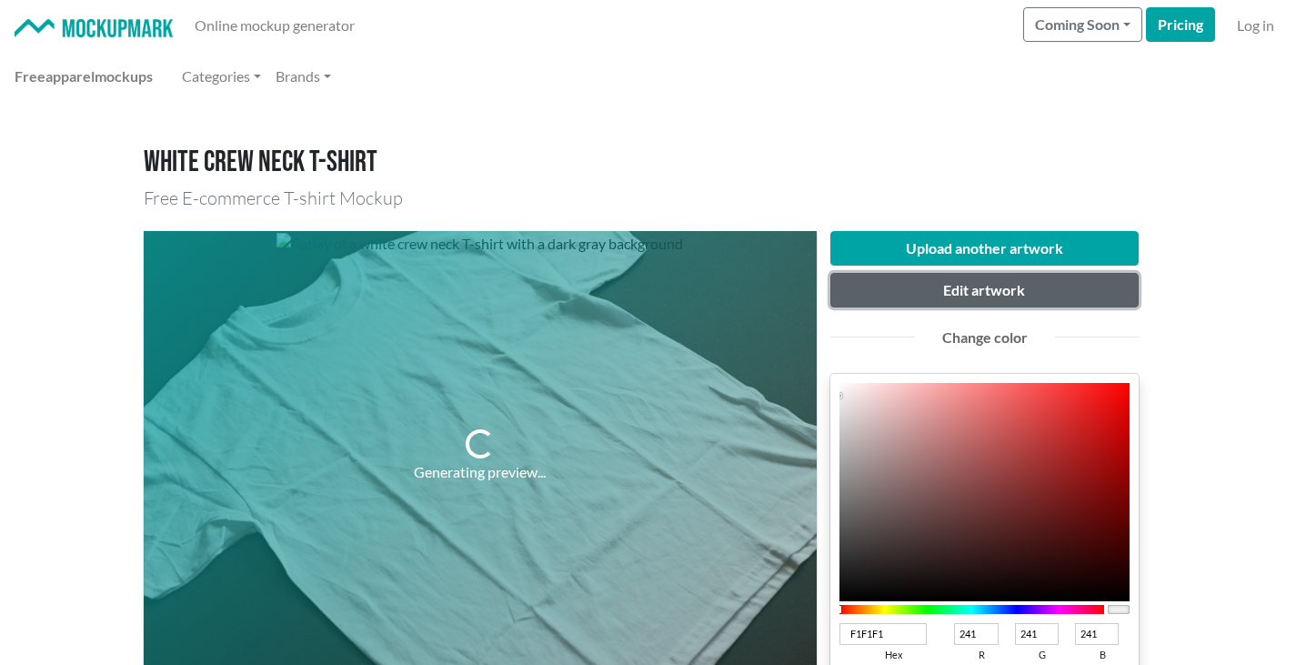
click at [1014, 295] on button "Edit artwork" at bounding box center [985, 290] width 309 height 35
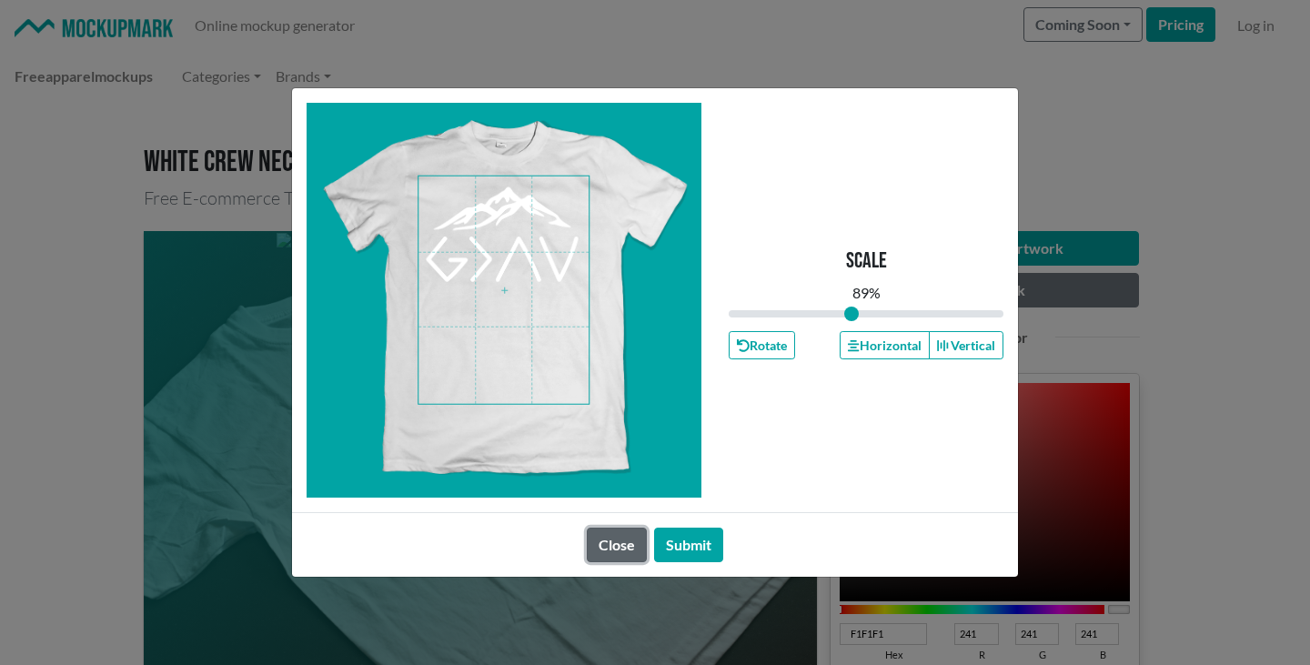
drag, startPoint x: 624, startPoint y: 534, endPoint x: 876, endPoint y: 428, distance: 273.2
click at [625, 534] on button "Close" at bounding box center [617, 545] width 60 height 35
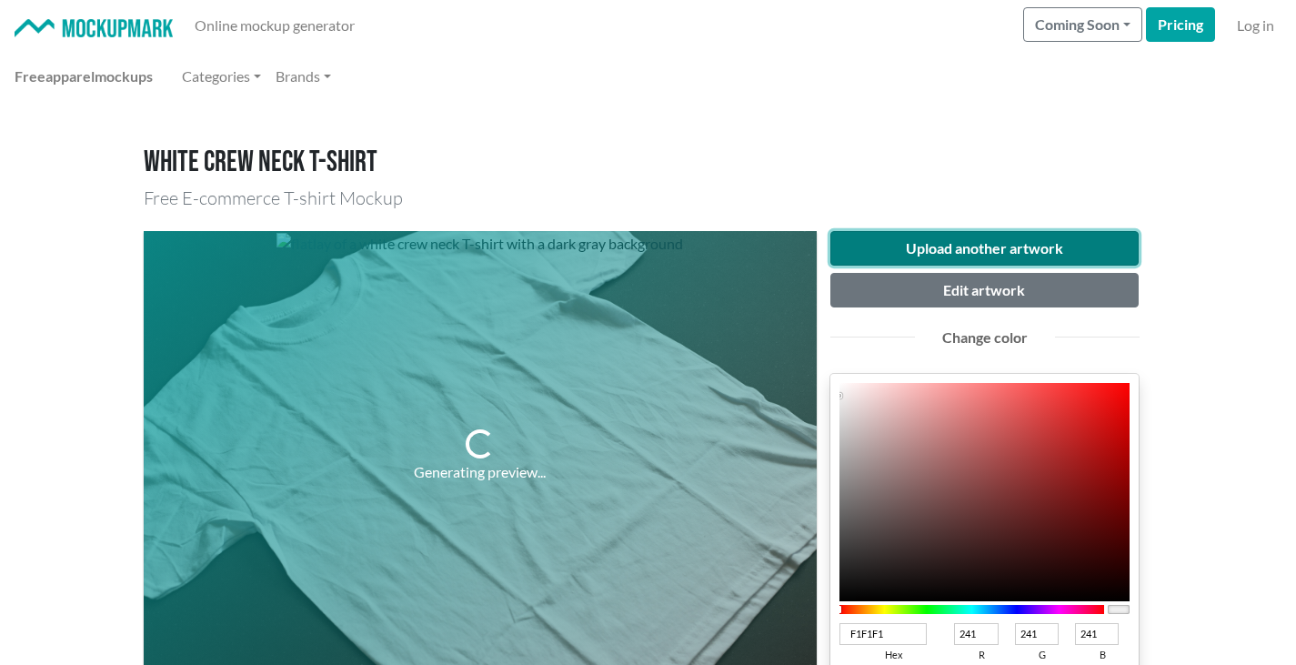
click at [1043, 247] on button "Upload another artwork" at bounding box center [985, 248] width 309 height 35
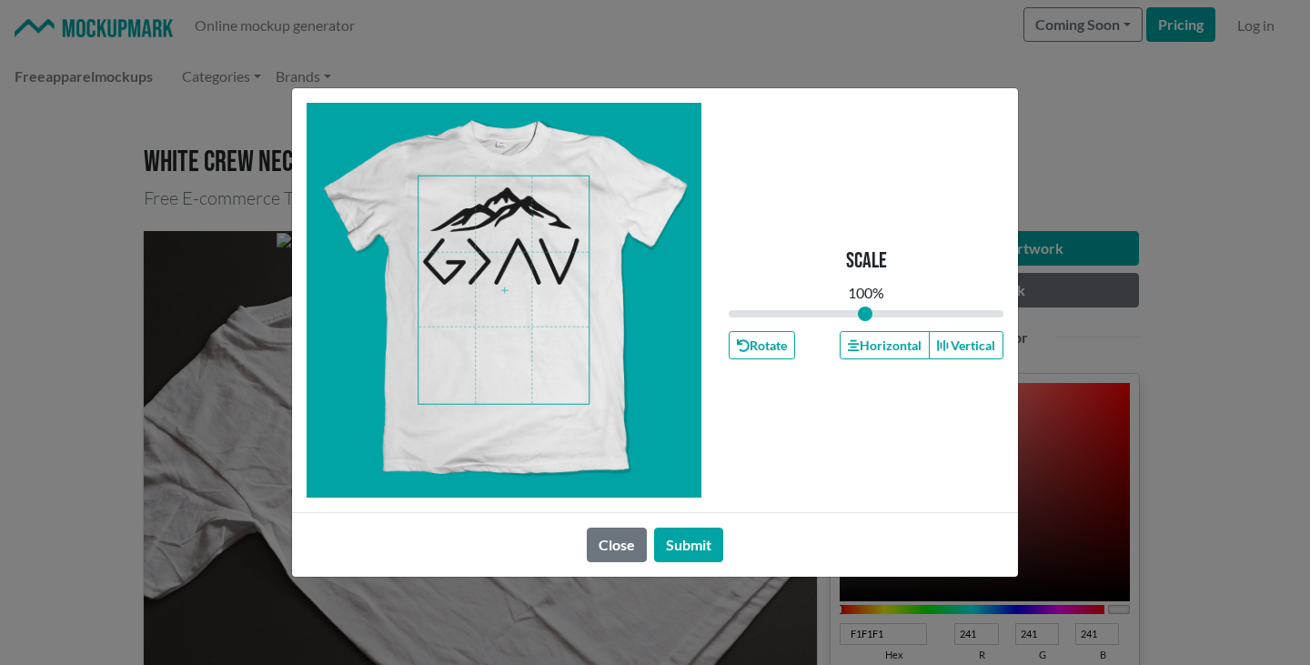
click at [499, 258] on span at bounding box center [503, 289] width 170 height 227
click at [505, 210] on span at bounding box center [503, 289] width 170 height 227
click at [682, 539] on button "Submit" at bounding box center [688, 545] width 69 height 35
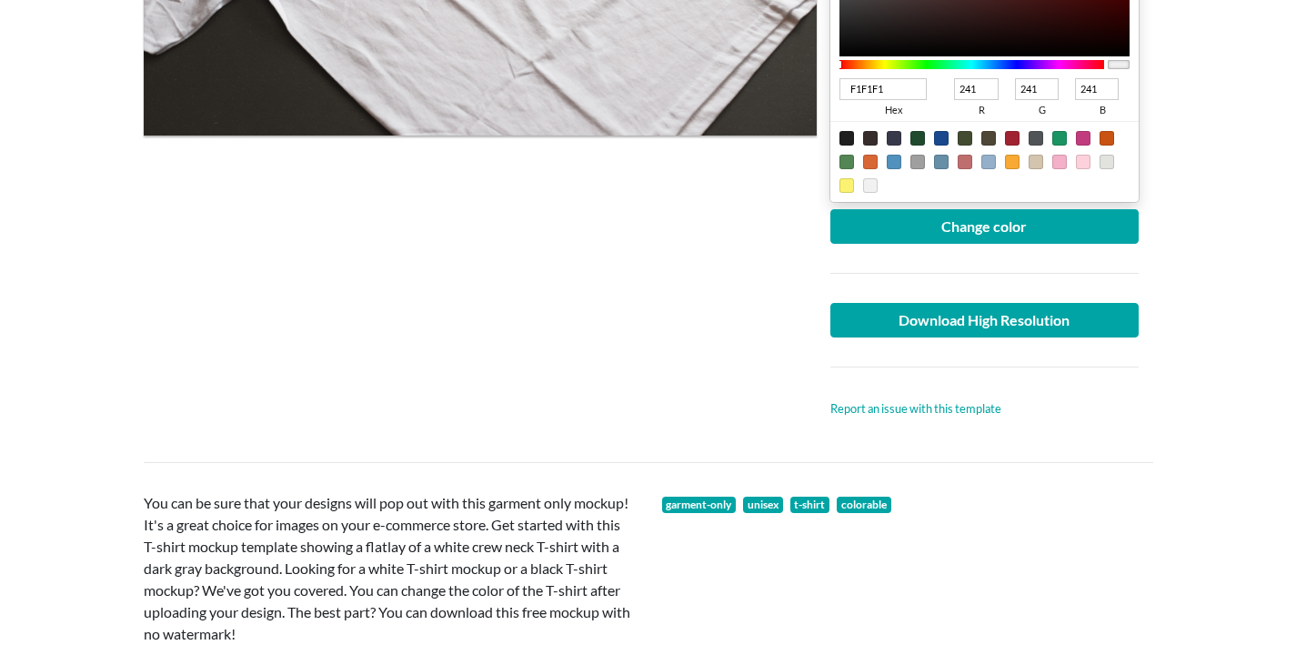
scroll to position [546, 0]
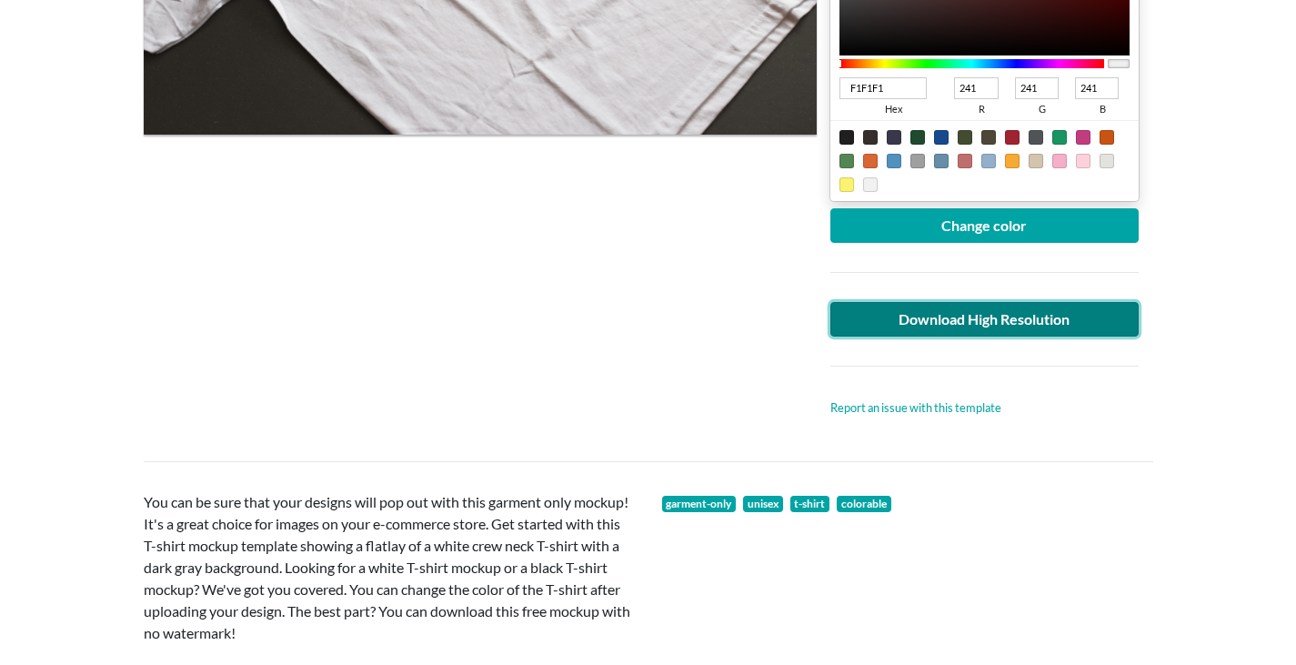
click at [1052, 326] on link "Download High Resolution" at bounding box center [985, 319] width 309 height 35
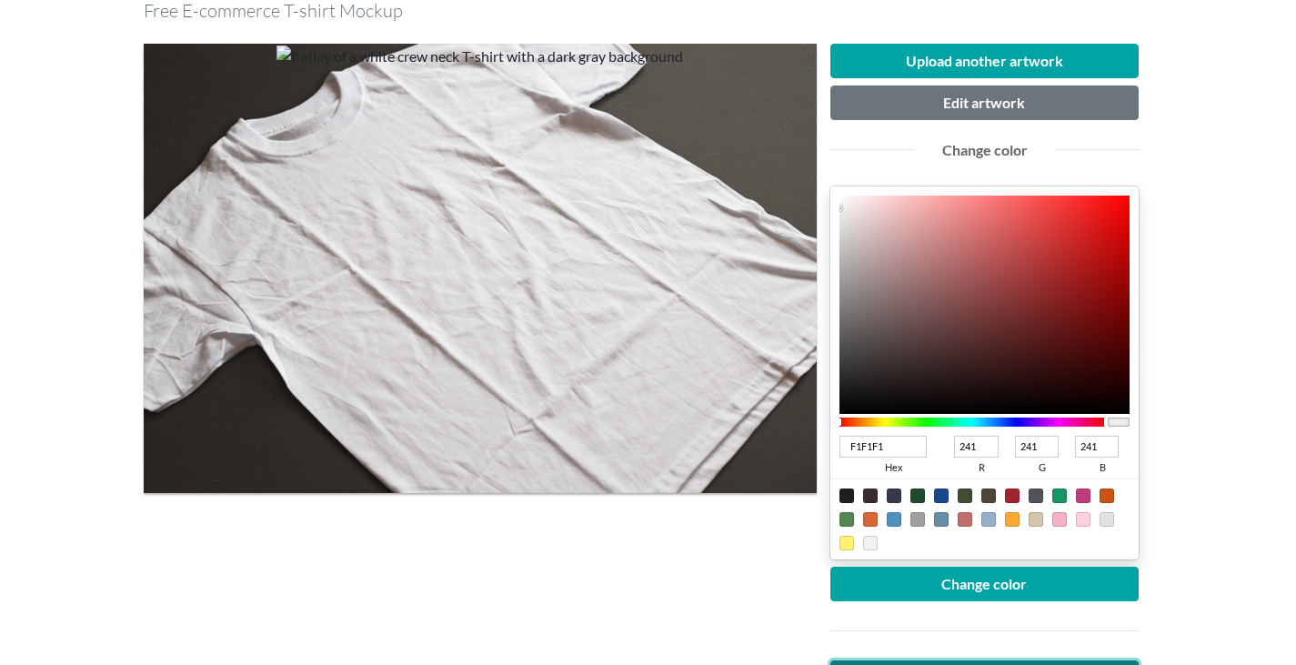
scroll to position [182, 0]
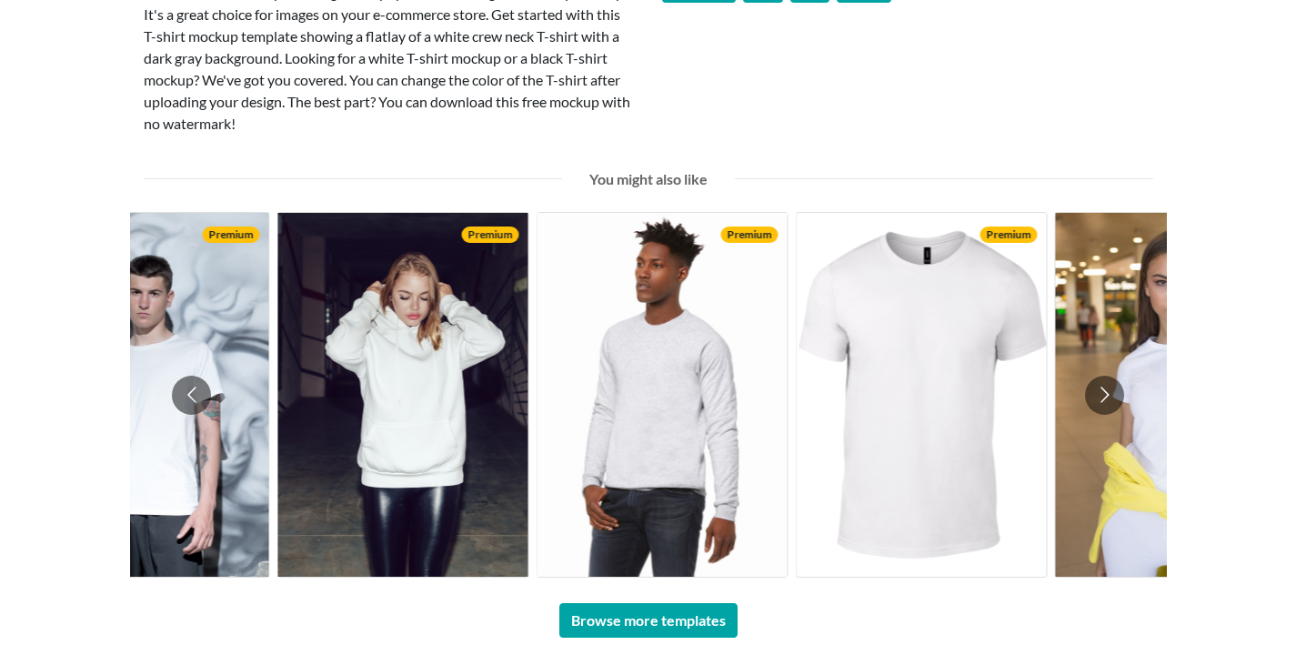
scroll to position [1092, 0]
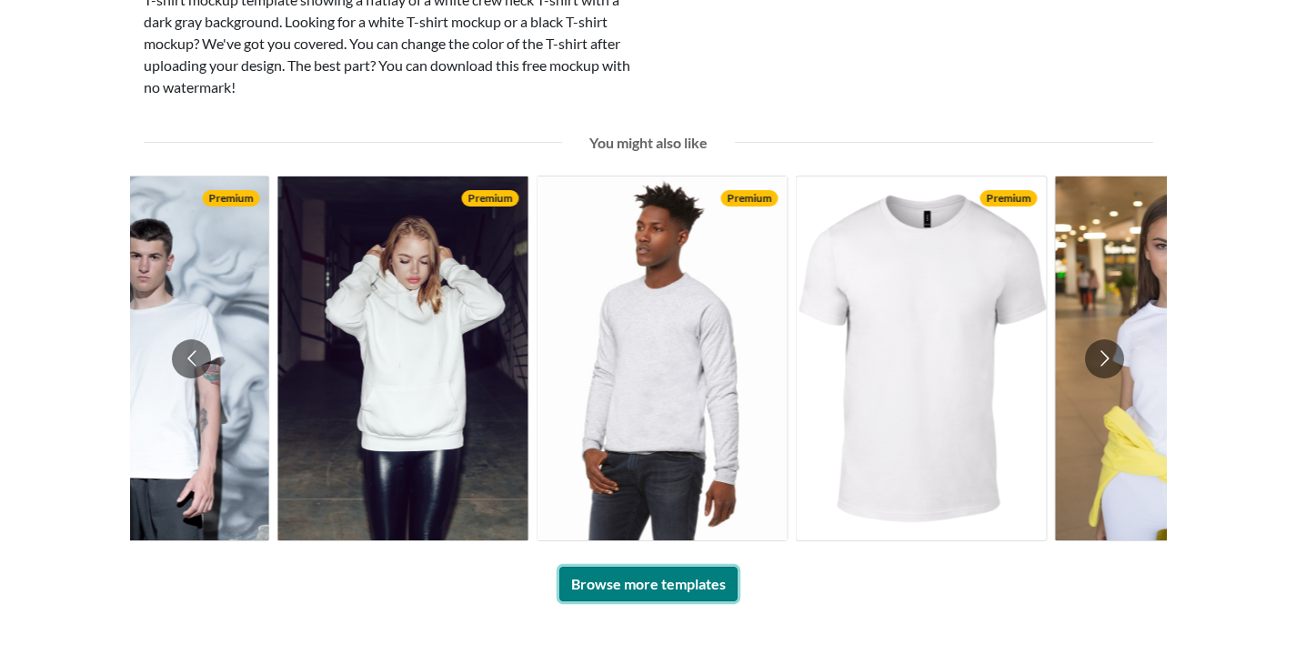
click at [697, 571] on link "Browse more templates" at bounding box center [648, 584] width 178 height 35
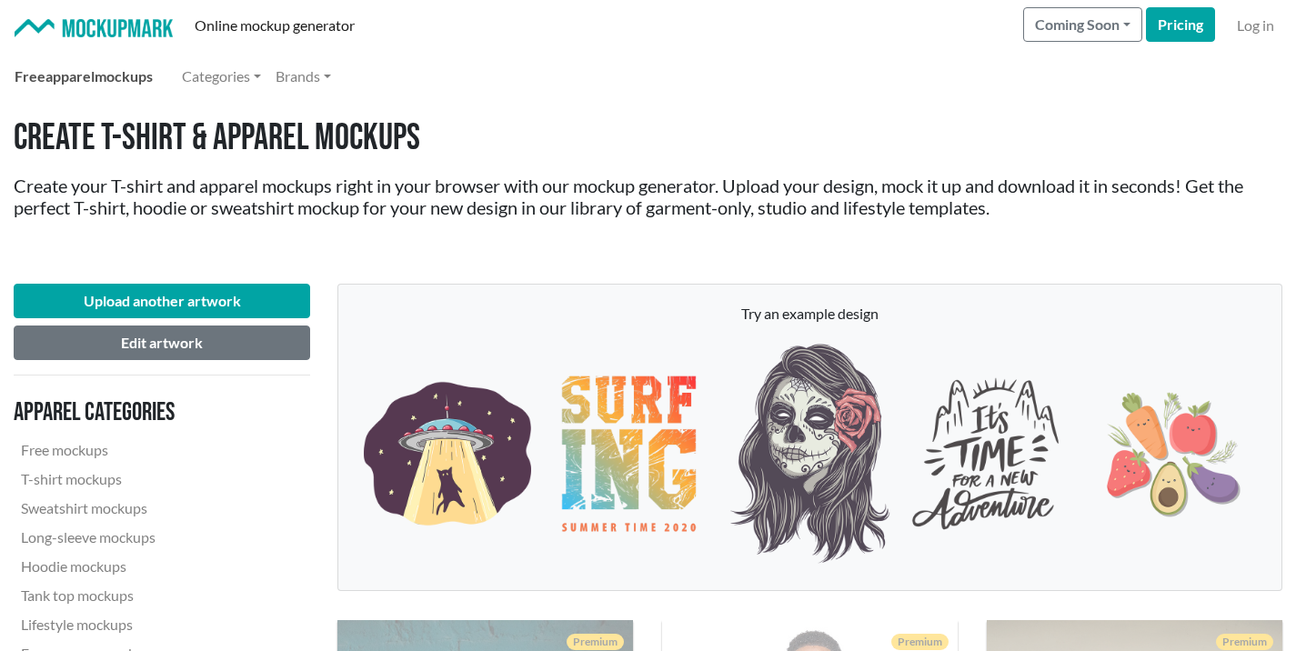
click at [113, 75] on link "Free apparel mockups" at bounding box center [83, 76] width 153 height 36
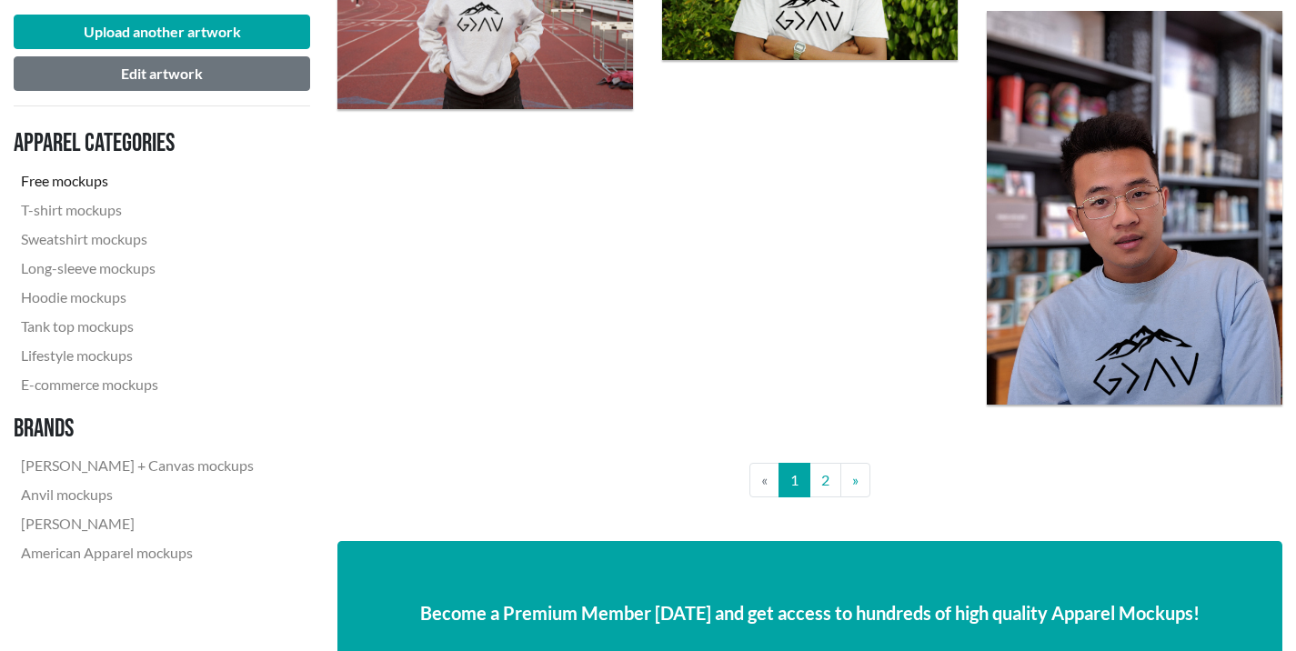
scroll to position [3457, 0]
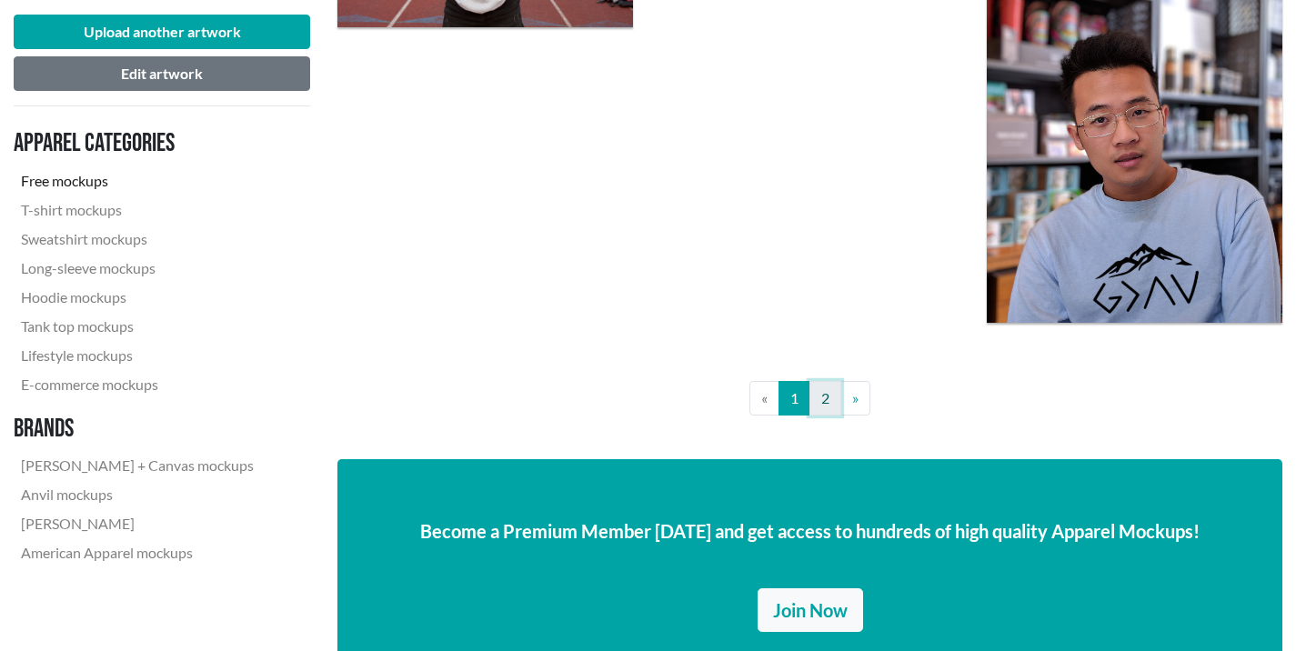
click at [831, 382] on link "2" at bounding box center [826, 398] width 32 height 35
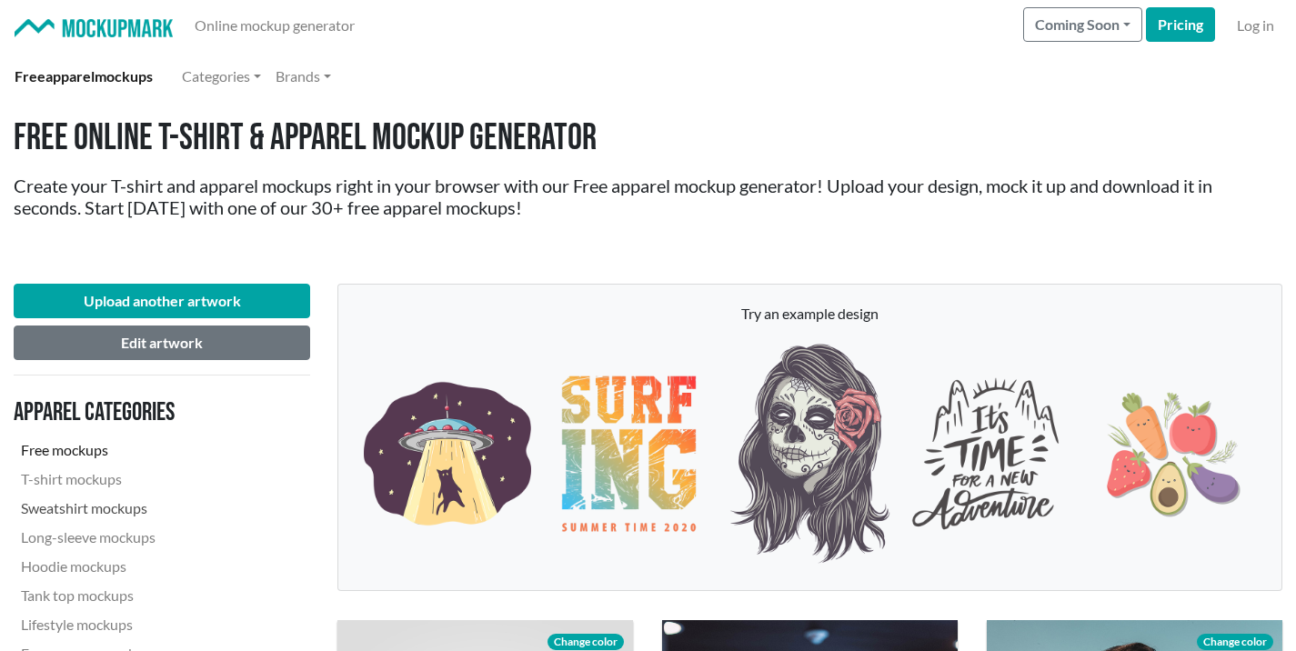
click at [115, 508] on link "Sweatshirt mockups" at bounding box center [137, 508] width 247 height 29
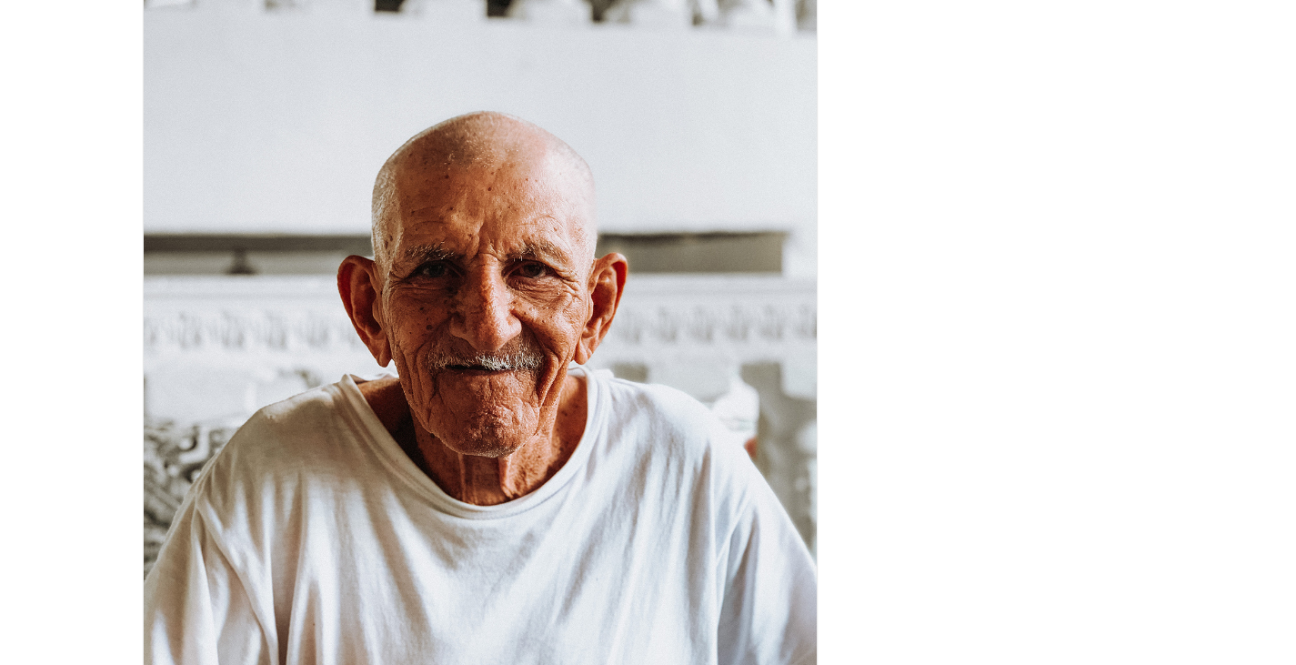
scroll to position [273, 0]
